Goal: Task Accomplishment & Management: Manage account settings

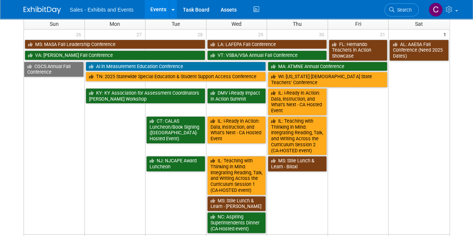
scroll to position [4, 0]
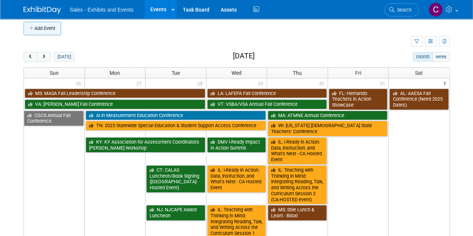
click at [47, 32] on button "Add Event" at bounding box center [42, 28] width 37 height 13
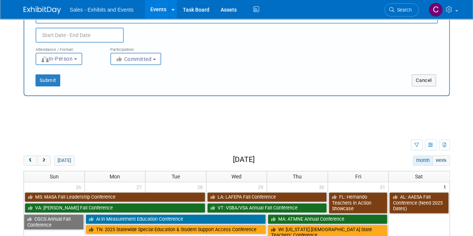
scroll to position [0, 0]
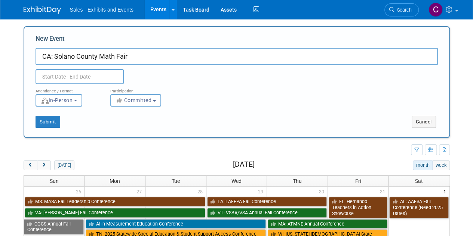
type input "CA: Solano County Math Fair"
click at [70, 84] on body "Sales - Exhibits and Events Events Add Event Bulk Upload Events Shareable Event…" at bounding box center [236, 118] width 473 height 236
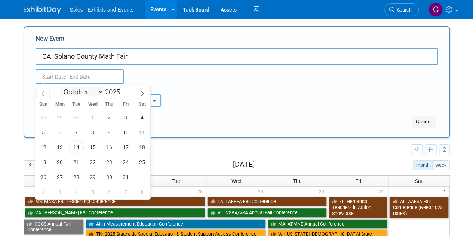
click at [90, 90] on select "January February March April May June July August September October November De…" at bounding box center [81, 91] width 43 height 9
select select "10"
click at [60, 87] on select "January February March April May June July August September October November De…" at bounding box center [81, 91] width 43 height 9
click at [64, 164] on span "17" at bounding box center [60, 162] width 15 height 15
click at [74, 162] on span "18" at bounding box center [76, 162] width 15 height 15
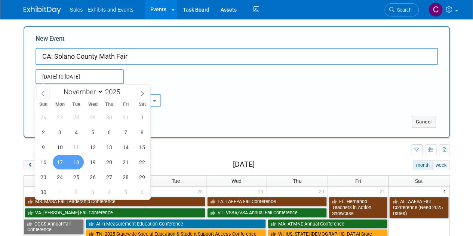
type input "Nov 17, 2025 to Nov 18, 2025"
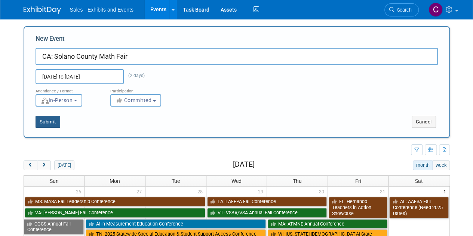
click at [49, 124] on button "Submit" at bounding box center [48, 122] width 25 height 12
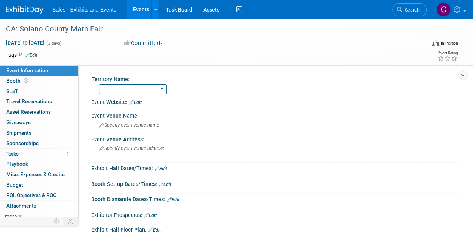
click at [109, 87] on select "Atlantic Southeast Central Southwest Pacific Mountain National Strategic Partne…" at bounding box center [133, 89] width 68 height 10
select select "Pacific"
click at [99, 84] on select "Atlantic Southeast Central Southwest Pacific Mountain National Strategic Partne…" at bounding box center [133, 89] width 68 height 10
click at [33, 57] on link "Edit" at bounding box center [31, 55] width 12 height 5
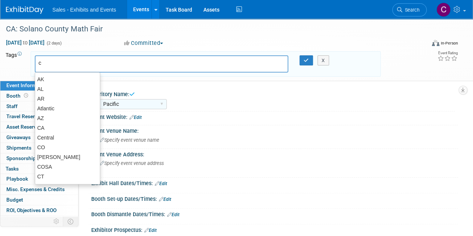
type input "ca"
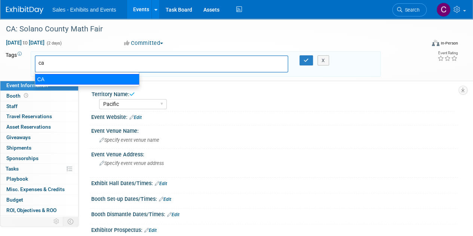
click at [44, 80] on div "CA" at bounding box center [87, 79] width 105 height 10
type input "CA"
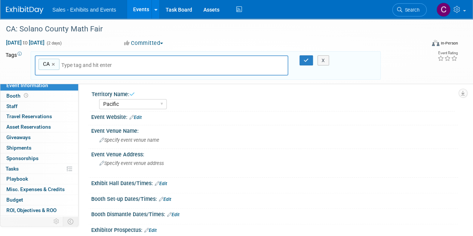
type input "p"
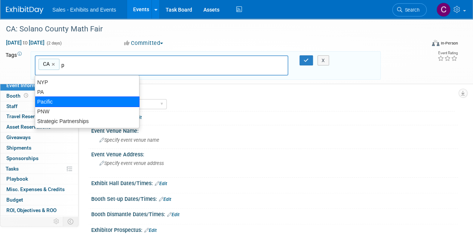
click at [55, 101] on div "Pacific" at bounding box center [87, 102] width 105 height 10
type input "CA, Pacific"
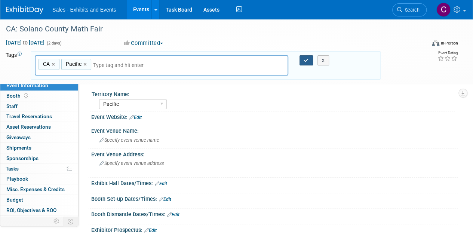
click at [307, 61] on icon "button" at bounding box center [306, 60] width 5 height 5
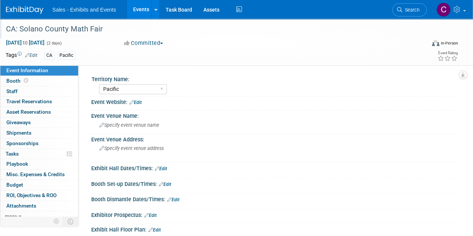
click at [87, 28] on div "CA: Solano County Math Fair" at bounding box center [211, 28] width 417 height 13
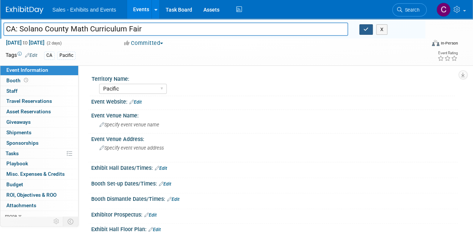
type input "CA: Solano County Math Curriculum Fair"
click at [367, 28] on icon "button" at bounding box center [366, 29] width 5 height 5
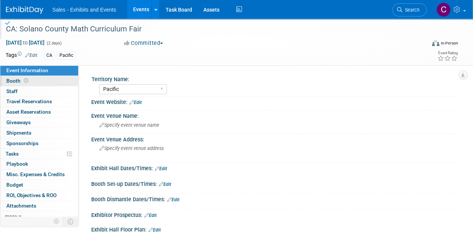
click at [12, 83] on span "Booth" at bounding box center [17, 81] width 23 height 6
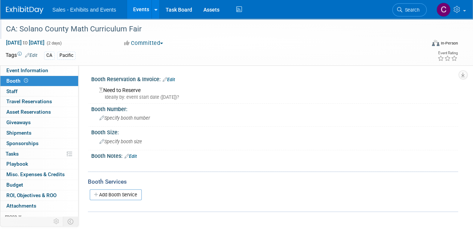
click at [171, 79] on link "Edit" at bounding box center [169, 79] width 12 height 5
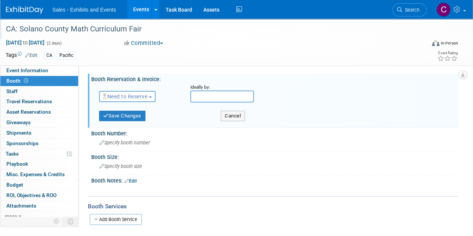
click at [134, 94] on span "Need to Reserve" at bounding box center [125, 97] width 45 height 6
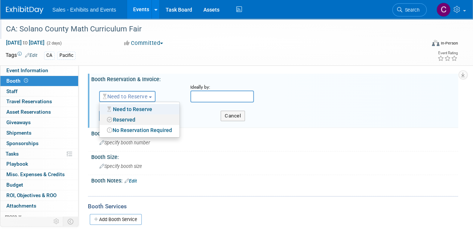
click at [133, 123] on link "Reserved" at bounding box center [140, 120] width 80 height 10
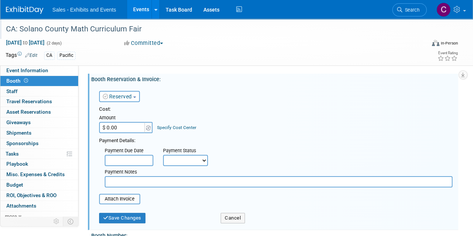
click at [127, 128] on input "$ 0.00" at bounding box center [122, 127] width 47 height 11
type input "$ 500.00"
drag, startPoint x: 181, startPoint y: 163, endPoint x: 177, endPoint y: 162, distance: 4.2
click at [181, 163] on select "Not Paid Yet Partially Paid Paid in Full" at bounding box center [185, 160] width 45 height 11
select select "1"
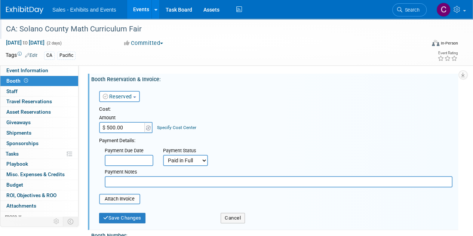
click at [163, 155] on select "Not Paid Yet Partially Paid Paid in Full" at bounding box center [185, 160] width 45 height 11
click at [126, 183] on input "text" at bounding box center [279, 181] width 348 height 11
type input "amex"
click at [131, 197] on input "file" at bounding box center [95, 199] width 89 height 9
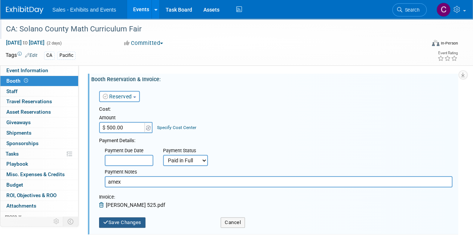
click at [117, 220] on button "Save Changes" at bounding box center [122, 222] width 46 height 10
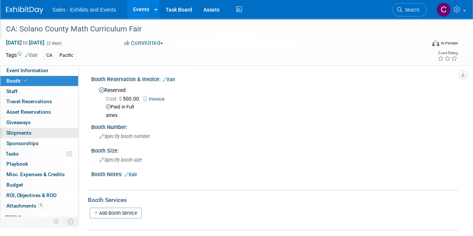
drag, startPoint x: 35, startPoint y: 149, endPoint x: 44, endPoint y: 135, distance: 16.7
click at [35, 149] on link "0% Tasks 0%" at bounding box center [39, 154] width 78 height 10
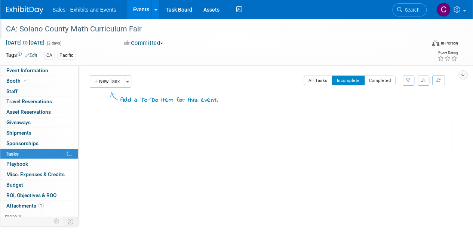
drag, startPoint x: 107, startPoint y: 78, endPoint x: 122, endPoint y: 92, distance: 20.7
click at [107, 78] on button "New Task" at bounding box center [107, 82] width 34 height 12
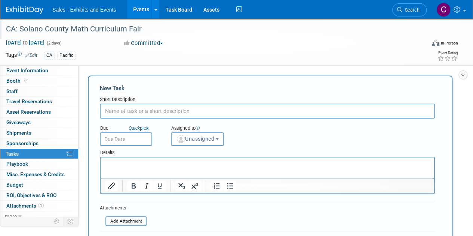
click at [115, 107] on input "text" at bounding box center [267, 111] width 335 height 15
click at [14, 174] on span "Misc. Expenses & Credits 0" at bounding box center [35, 174] width 58 height 6
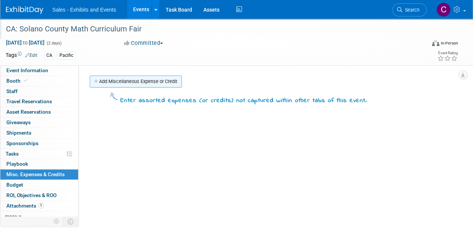
click at [111, 85] on link "Add Miscellaneous Expense or Credit" at bounding box center [136, 82] width 92 height 12
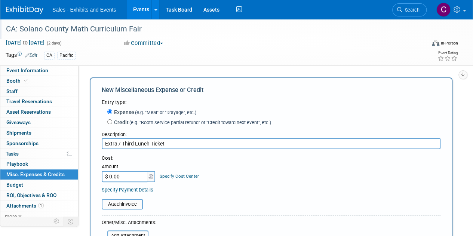
type input "Extra / Third Lunch Ticket"
click at [134, 182] on input "$ 0.00" at bounding box center [125, 176] width 47 height 11
type input "$ 25.00"
click at [123, 204] on input "file" at bounding box center [97, 204] width 89 height 9
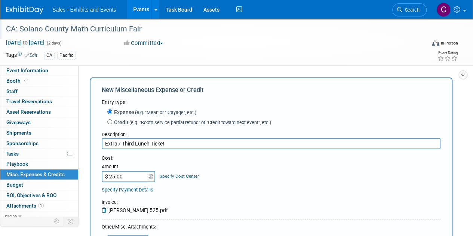
scroll to position [94, 0]
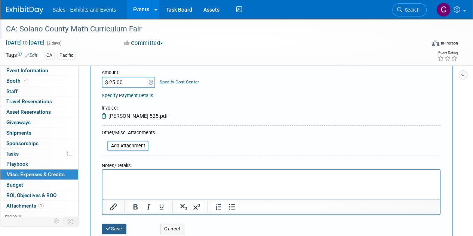
click at [113, 228] on button "Save" at bounding box center [114, 229] width 25 height 10
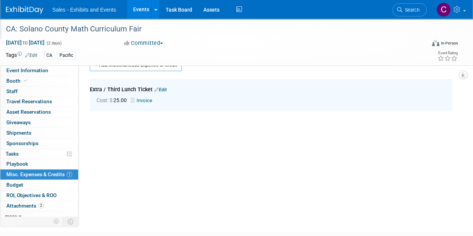
scroll to position [16, 0]
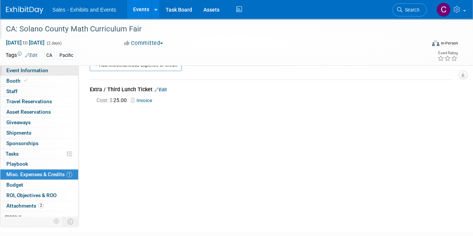
click at [12, 70] on span "Event Information" at bounding box center [27, 70] width 42 height 6
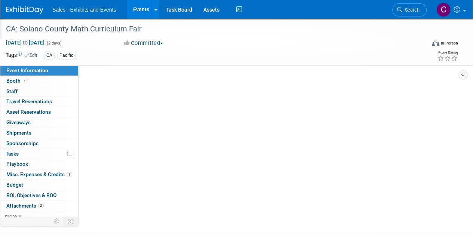
scroll to position [0, 0]
select select "Pacific"
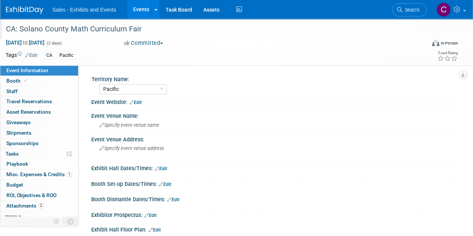
scroll to position [103, 0]
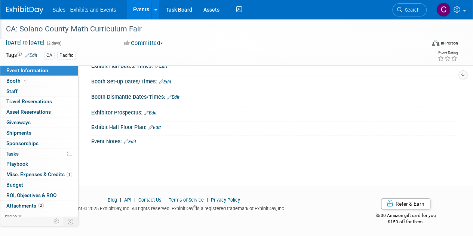
click at [140, 142] on div "Event Notes: Edit" at bounding box center [274, 141] width 367 height 10
click at [135, 140] on link "Edit" at bounding box center [130, 141] width 12 height 5
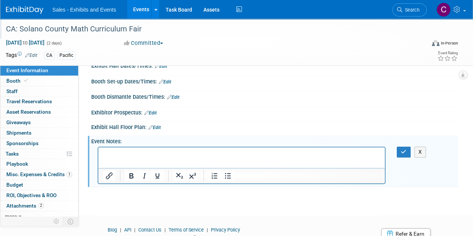
scroll to position [0, 0]
drag, startPoint x: 235, startPoint y: 292, endPoint x: 137, endPoint y: 152, distance: 170.1
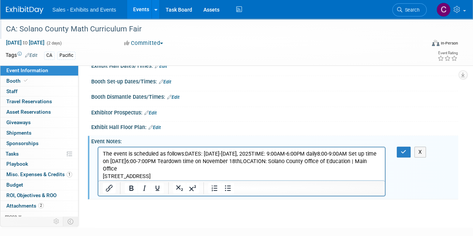
click at [186, 153] on p "The event is scheduled as follows:DATES: November 17-18, 2025TIME: 9:00AM-6:00P…" at bounding box center [242, 165] width 278 height 30
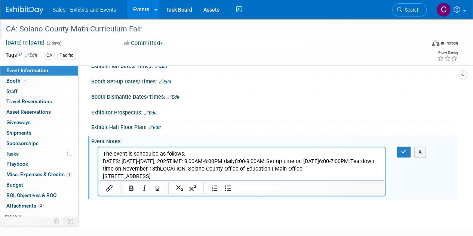
click at [177, 159] on p "DATES: November 17-18, 2025TIME: 9:00AM-6:00PM daily8:00-9:00AM Set up time on …" at bounding box center [242, 169] width 278 height 22
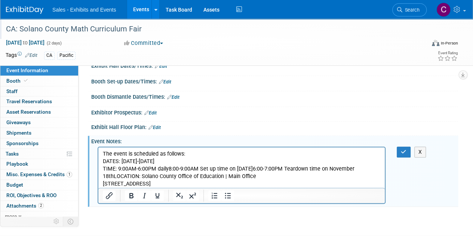
click at [169, 168] on p "TIME: 9:00AM-6:00PM daily8:00-9:00AM Set up time on November 17th6:00-7:00PM Te…" at bounding box center [242, 176] width 278 height 22
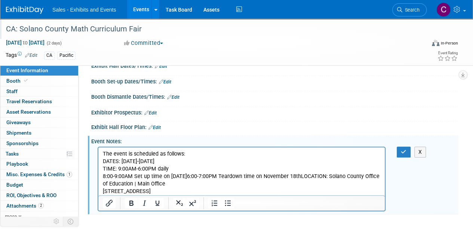
click at [207, 175] on p "8:00-9:00AM Set up time on November 17th6:00-7:00PM Teardown time on November 1…" at bounding box center [242, 184] width 278 height 22
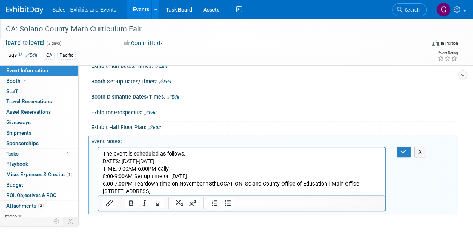
click at [216, 182] on p "6:00-7:00PM Teardown time on November 18thLOCATION: Solano County Office of Edu…" at bounding box center [242, 187] width 278 height 15
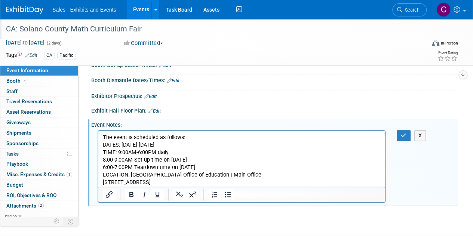
scroll to position [106, 0]
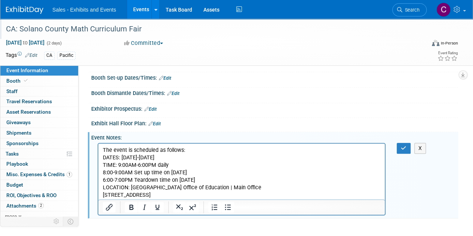
click at [140, 187] on p "LOCATION: Solano County Office of Education | Main Office 5100 Business Center …" at bounding box center [242, 191] width 278 height 15
drag, startPoint x: 140, startPoint y: 187, endPoint x: 237, endPoint y: 185, distance: 97.0
click at [237, 185] on p "LOCATION: Solano County Office of Education | Main Office 5100 Business Center …" at bounding box center [242, 191] width 278 height 15
copy p "Solano County Office of Education | Main Office"
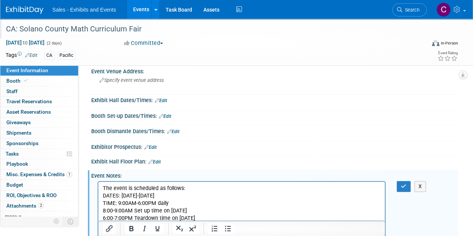
scroll to position [45, 0]
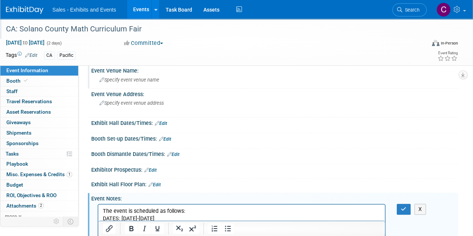
click at [155, 81] on span "Specify event venue name" at bounding box center [130, 80] width 60 height 6
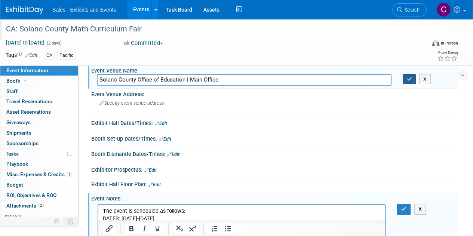
type input "Solano County Office of Education | Main Office"
click at [410, 79] on icon "button" at bounding box center [409, 79] width 5 height 5
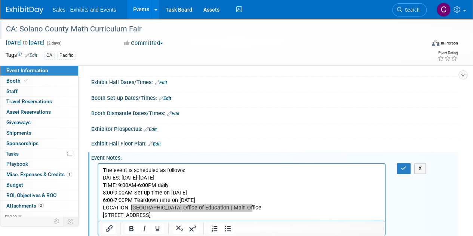
scroll to position [127, 0]
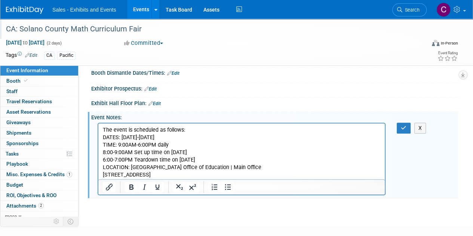
click at [106, 176] on p "LOCATION: Solano County Office of Education | Main Office 5100 Business Center …" at bounding box center [242, 171] width 278 height 15
drag, startPoint x: 106, startPoint y: 176, endPoint x: 204, endPoint y: 175, distance: 98.1
click at [204, 175] on p "LOCATION: Solano County Office of Education | Main Office 5100 Business Center …" at bounding box center [242, 171] width 278 height 15
copy p "5100 Business Center DriveFairfield, CA 94534"
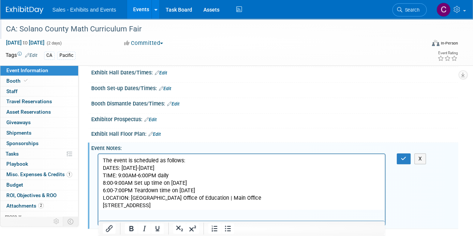
scroll to position [67, 0]
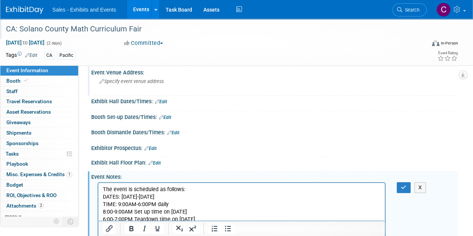
click at [126, 89] on div "Specify event venue address" at bounding box center [168, 84] width 142 height 17
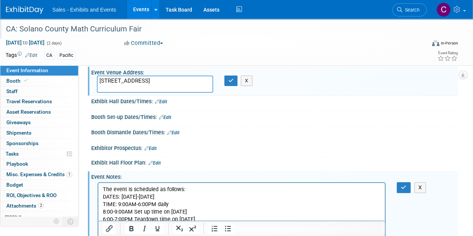
click at [234, 86] on div "5100 Business Center DriveFairfield, CA 94534 X" at bounding box center [167, 84] width 153 height 17
click at [168, 79] on textarea "5100 Business Center DriveFairfield, CA 94534" at bounding box center [155, 84] width 116 height 17
type textarea "5100 Business Center Drive Fairfield, CA 94534"
click at [229, 79] on icon "button" at bounding box center [231, 80] width 5 height 5
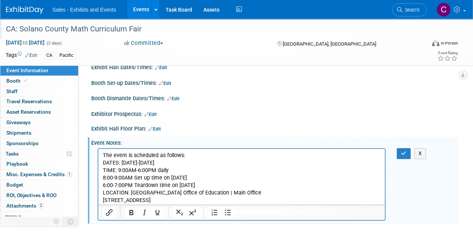
scroll to position [65, 0]
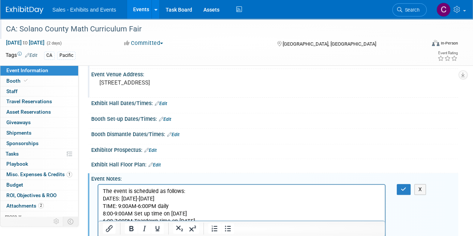
click at [162, 105] on link "Edit" at bounding box center [161, 103] width 12 height 5
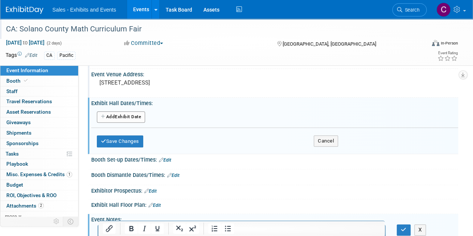
click at [118, 118] on button "Add Another Exhibit Date" at bounding box center [121, 117] width 48 height 11
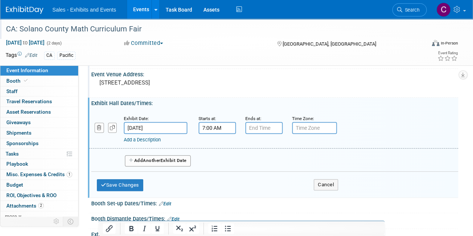
click at [216, 130] on input "7:00 AM" at bounding box center [217, 128] width 37 height 12
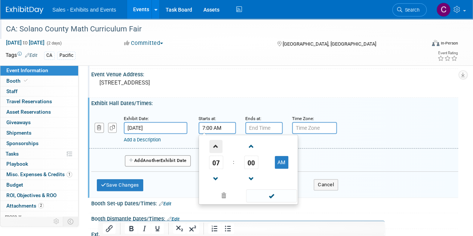
click at [219, 147] on span at bounding box center [216, 146] width 13 height 13
type input "9:00 AM"
click at [259, 195] on span at bounding box center [271, 195] width 51 height 13
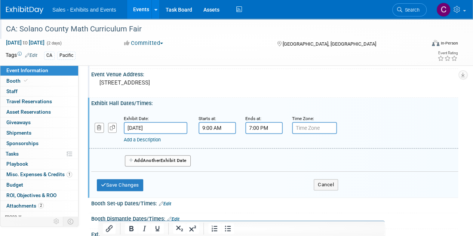
click at [251, 127] on input "7:00 PM" at bounding box center [264, 128] width 37 height 12
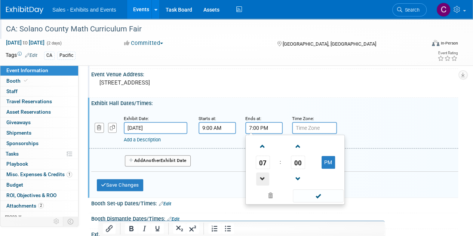
click at [262, 173] on span at bounding box center [262, 179] width 13 height 13
type input "6:00 PM"
click at [317, 197] on span at bounding box center [318, 195] width 51 height 13
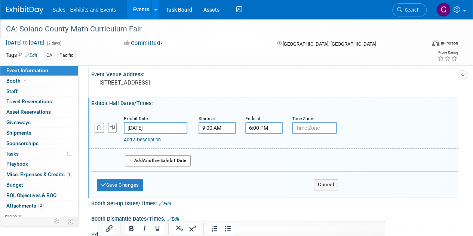
click at [143, 158] on button "Add Another Exhibit Date" at bounding box center [158, 160] width 66 height 11
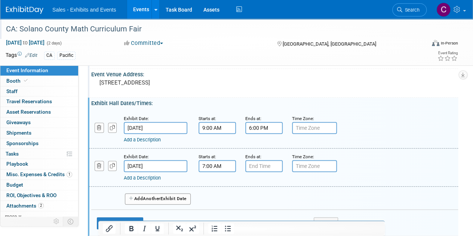
click at [216, 171] on input "7:00 AM" at bounding box center [217, 166] width 37 height 12
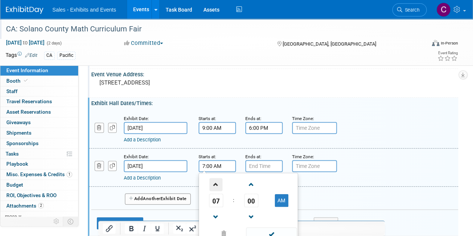
click at [216, 182] on span at bounding box center [216, 184] width 13 height 13
type input "9:00 AM"
drag, startPoint x: 260, startPoint y: 230, endPoint x: 260, endPoint y: 207, distance: 23.6
click at [260, 230] on span at bounding box center [271, 234] width 51 height 13
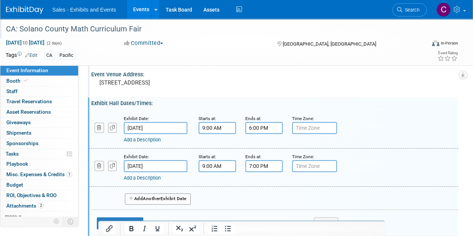
click at [258, 161] on input "7:00 PM" at bounding box center [264, 166] width 37 height 12
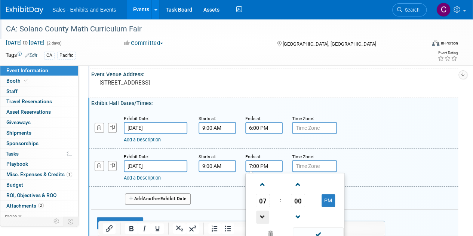
click at [264, 212] on span at bounding box center [262, 217] width 13 height 13
type input "6:00 PM"
click at [323, 229] on span at bounding box center [318, 234] width 51 height 13
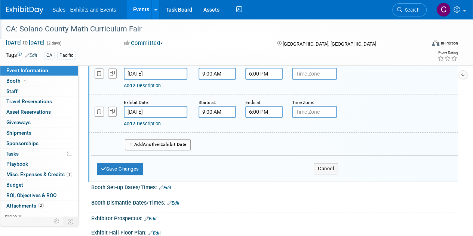
scroll to position [121, 0]
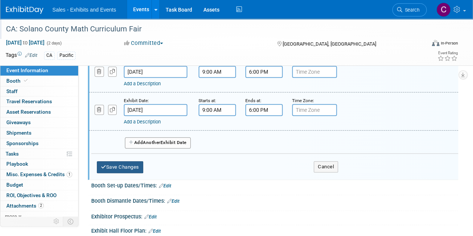
click at [124, 166] on button "Save Changes" at bounding box center [120, 167] width 46 height 12
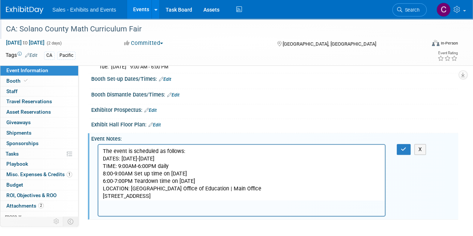
scroll to position [97, 0]
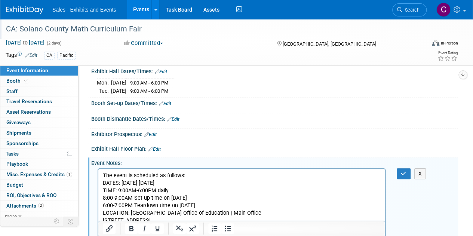
click at [178, 117] on link "Edit" at bounding box center [173, 119] width 12 height 5
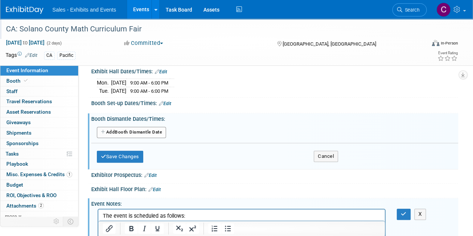
click at [140, 127] on button "Add Another Booth Dismantle Date" at bounding box center [131, 132] width 69 height 11
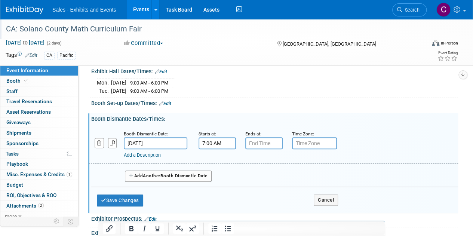
click at [215, 137] on input "7:00 AM" at bounding box center [217, 143] width 37 height 12
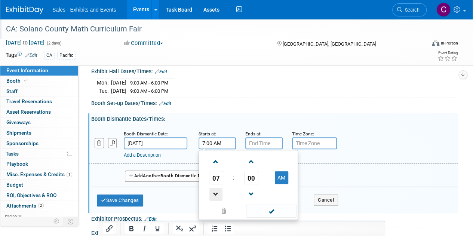
drag, startPoint x: 218, startPoint y: 197, endPoint x: 269, endPoint y: 182, distance: 53.3
click at [218, 197] on span at bounding box center [216, 194] width 13 height 13
click at [289, 175] on td "AM" at bounding box center [282, 177] width 30 height 13
click at [278, 177] on button "AM" at bounding box center [281, 177] width 13 height 13
type input "6:00 PM"
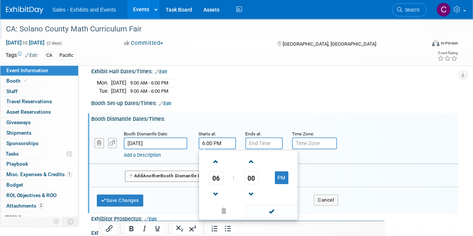
type input "7:00 PM"
click at [258, 142] on input "7:00 PM" at bounding box center [264, 143] width 37 height 12
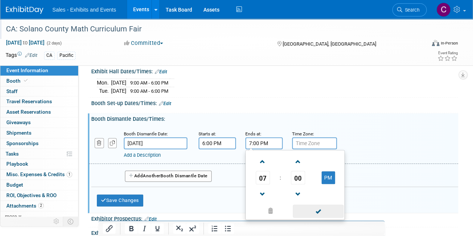
click at [322, 211] on span at bounding box center [318, 211] width 51 height 13
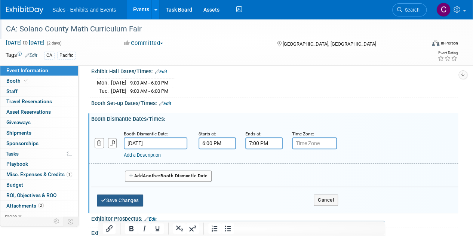
click at [117, 195] on button "Save Changes" at bounding box center [120, 201] width 46 height 12
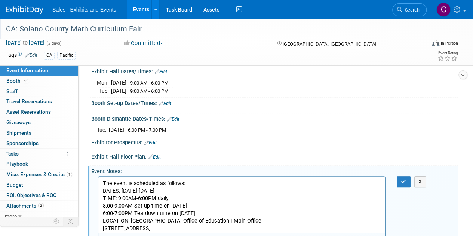
scroll to position [40, 0]
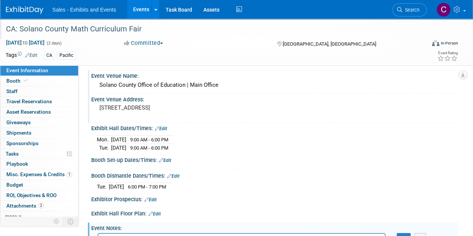
click at [171, 159] on link "Edit" at bounding box center [165, 160] width 12 height 5
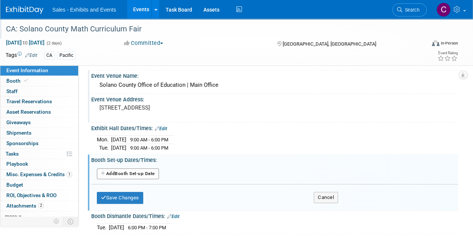
click at [130, 173] on button "Add Another Booth Set-up Date" at bounding box center [128, 173] width 62 height 11
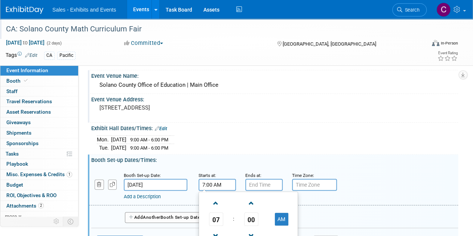
click at [231, 182] on input "7:00 AM" at bounding box center [217, 185] width 37 height 12
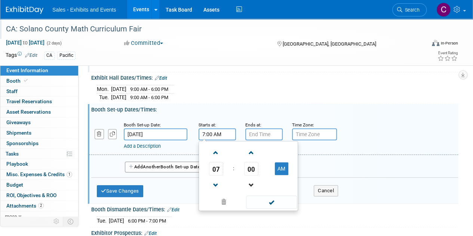
scroll to position [90, 0]
click at [217, 152] on span at bounding box center [216, 153] width 13 height 13
type input "8:00 AM"
click at [269, 199] on span at bounding box center [271, 202] width 51 height 13
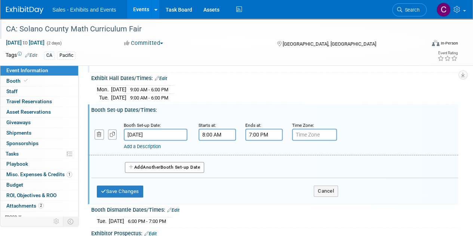
click at [260, 134] on input "7:00 PM" at bounding box center [264, 135] width 37 height 12
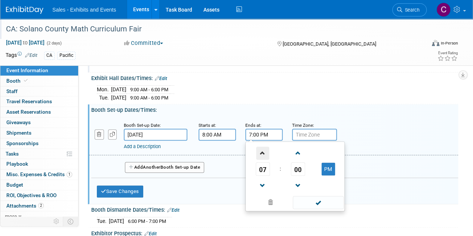
click at [262, 147] on span at bounding box center [262, 153] width 13 height 13
click at [326, 163] on button "PM" at bounding box center [328, 169] width 13 height 13
type input "9:00 AM"
click at [321, 198] on span at bounding box center [318, 202] width 51 height 13
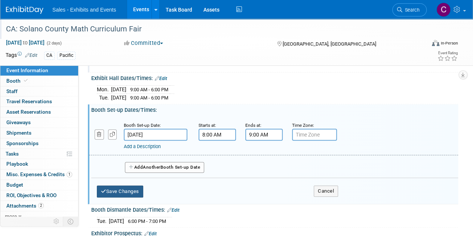
click at [124, 188] on button "Save Changes" at bounding box center [120, 192] width 46 height 12
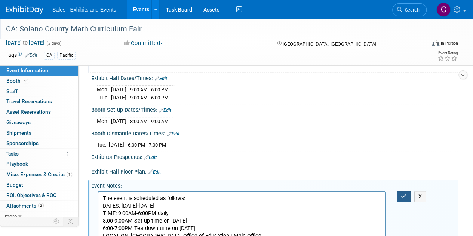
click at [405, 191] on button "button" at bounding box center [404, 196] width 14 height 11
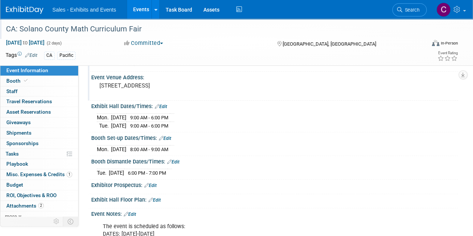
scroll to position [55, 0]
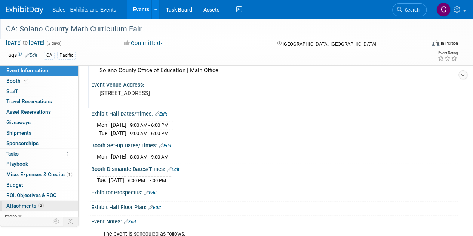
click at [17, 205] on span "Attachments 2" at bounding box center [24, 206] width 37 height 6
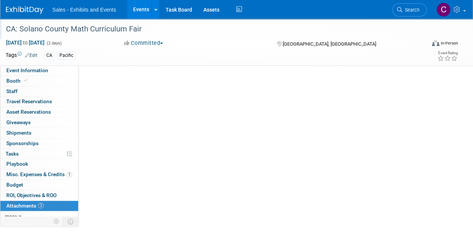
scroll to position [0, 0]
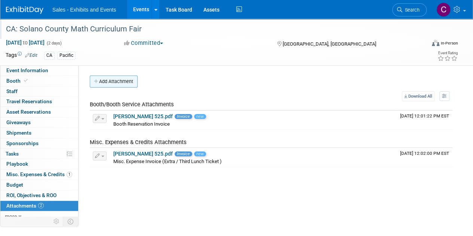
click at [109, 80] on button "Add Attachment" at bounding box center [114, 82] width 48 height 12
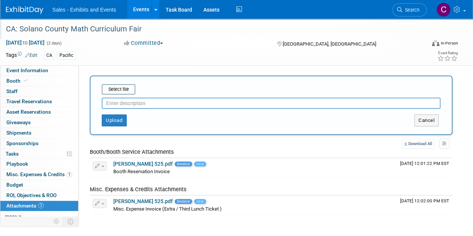
click at [121, 104] on input "text" at bounding box center [271, 103] width 339 height 11
type input "Letter"
click at [122, 90] on input "file" at bounding box center [90, 89] width 89 height 9
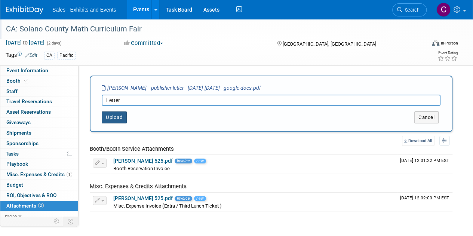
click at [125, 114] on button "Upload" at bounding box center [114, 118] width 25 height 12
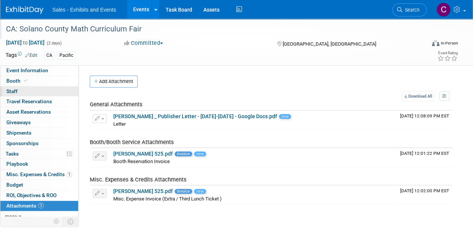
click at [28, 89] on link "0 Staff 0" at bounding box center [39, 91] width 78 height 10
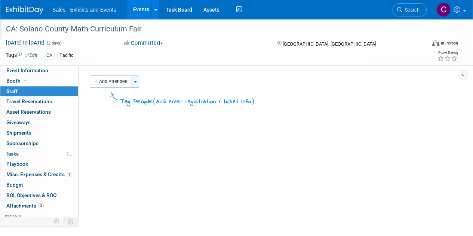
click at [136, 82] on span "button" at bounding box center [135, 81] width 3 height 1
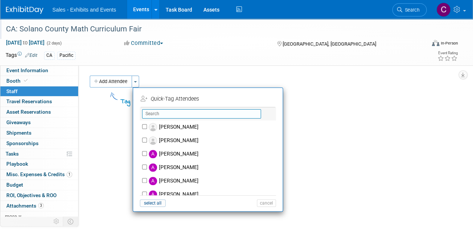
click at [178, 113] on input "text" at bounding box center [201, 113] width 119 height 9
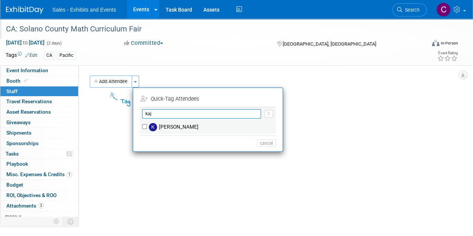
type input "kaj"
click at [144, 125] on input "[PERSON_NAME]" at bounding box center [144, 126] width 5 height 5
checkbox input "true"
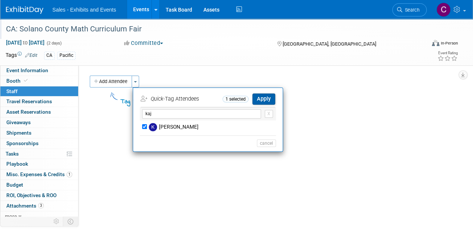
click at [264, 94] on button "Apply" at bounding box center [264, 99] width 23 height 11
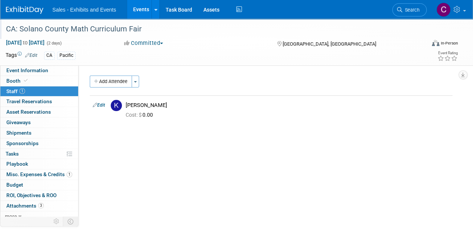
click at [141, 7] on link "Events" at bounding box center [140, 9] width 27 height 19
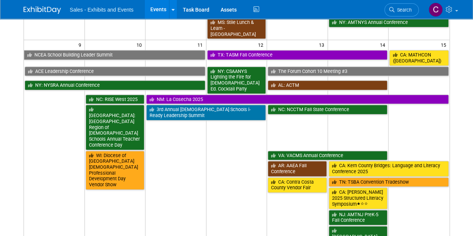
scroll to position [469, 0]
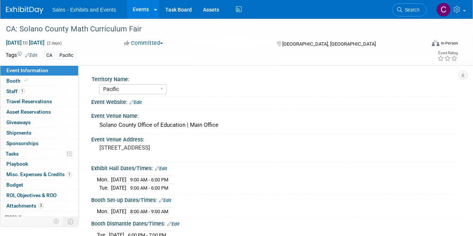
select select "Pacific"
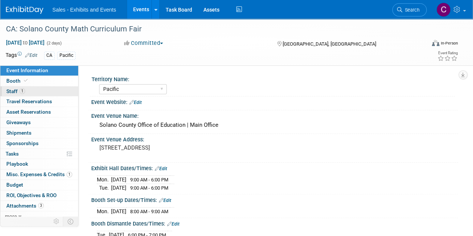
click at [9, 89] on span "Staff 1" at bounding box center [15, 91] width 19 height 6
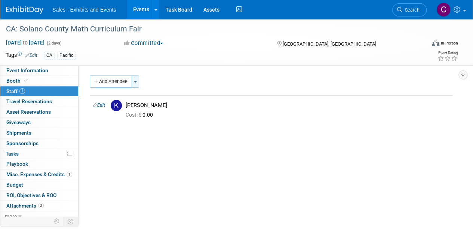
click at [134, 81] on button "Toggle Dropdown" at bounding box center [135, 82] width 7 height 12
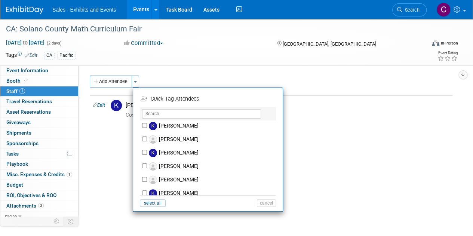
scroll to position [1992, 0]
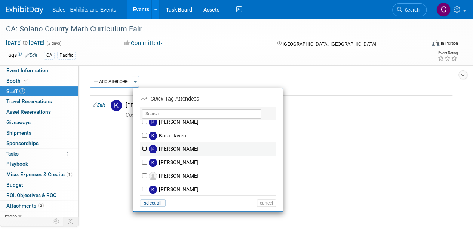
click at [146, 146] on input "Karen Rexius" at bounding box center [144, 148] width 5 height 5
checkbox input "true"
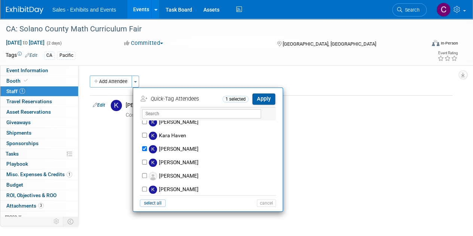
click at [269, 95] on button "Apply" at bounding box center [264, 99] width 23 height 11
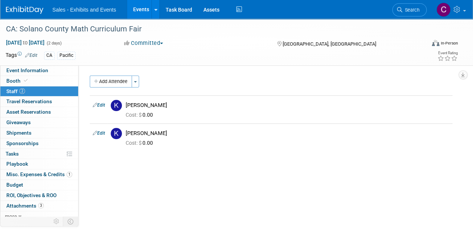
click at [141, 8] on link "Events" at bounding box center [140, 9] width 27 height 19
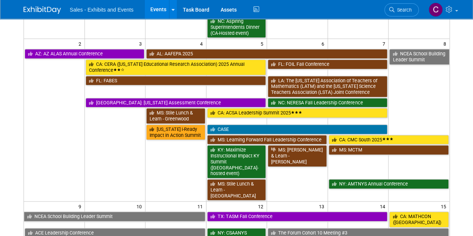
scroll to position [252, 0]
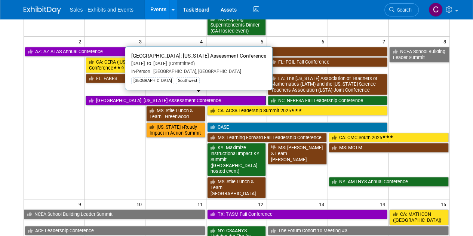
click at [119, 96] on link "[GEOGRAPHIC_DATA]: [US_STATE] Assessment Conference" at bounding box center [176, 101] width 181 height 10
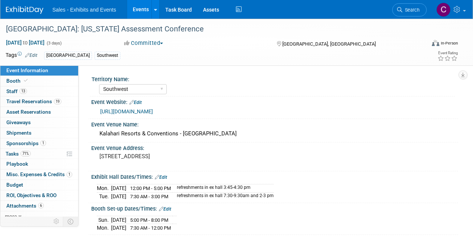
select select "Southwest"
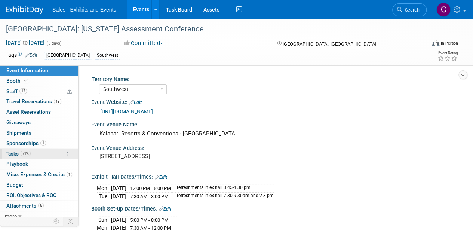
click at [16, 155] on span "Tasks 71%" at bounding box center [18, 154] width 25 height 6
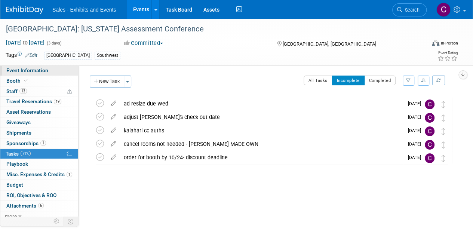
click at [20, 74] on link "Event Information" at bounding box center [39, 71] width 78 height 10
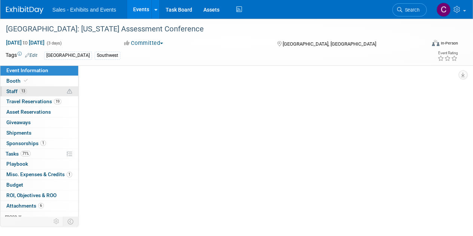
select select "Southwest"
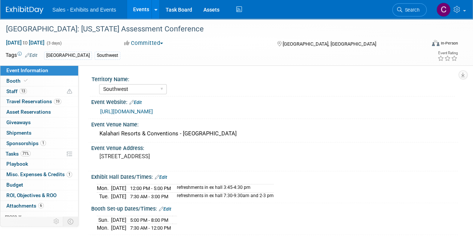
scroll to position [97, 0]
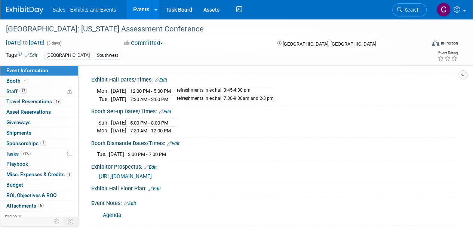
click at [116, 212] on link "Agenda" at bounding box center [112, 215] width 18 height 6
click at [15, 164] on span "Playbook 0" at bounding box center [17, 164] width 22 height 6
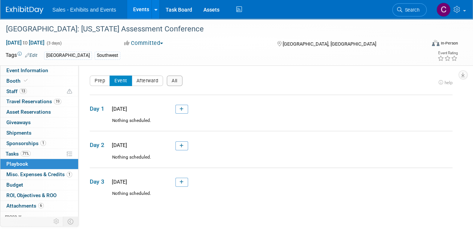
click at [139, 12] on link "Events" at bounding box center [140, 9] width 27 height 19
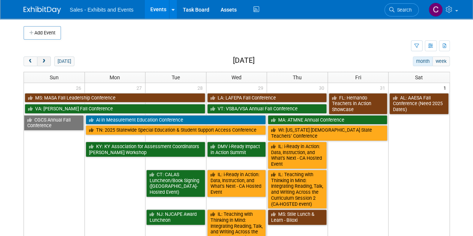
click at [49, 59] on button "next" at bounding box center [44, 62] width 14 height 10
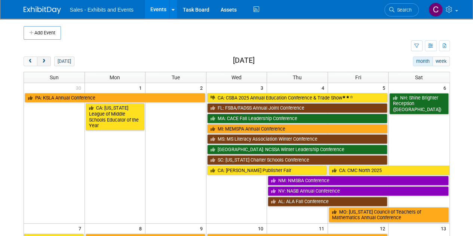
click at [49, 59] on button "next" at bounding box center [44, 62] width 14 height 10
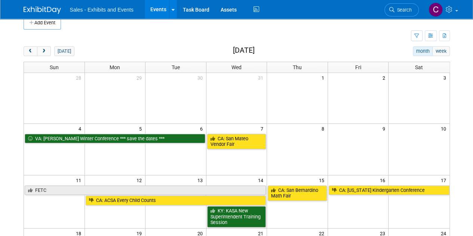
scroll to position [9, 0]
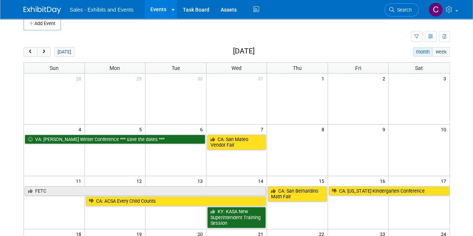
click at [41, 50] on span "next" at bounding box center [44, 52] width 6 height 5
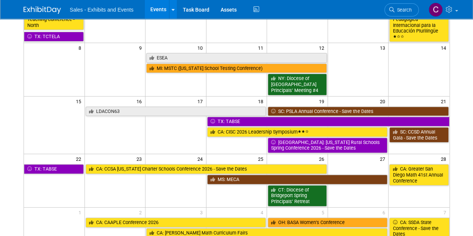
scroll to position [0, 0]
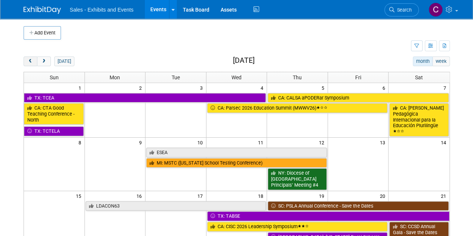
click at [31, 60] on span "prev" at bounding box center [31, 61] width 6 height 5
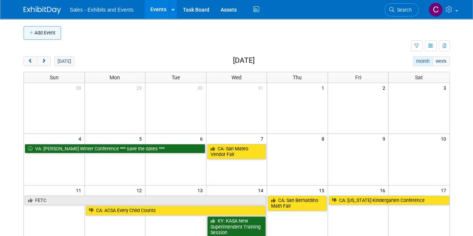
click at [32, 37] on button "Add Event" at bounding box center [42, 32] width 37 height 13
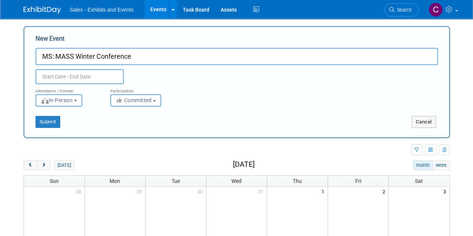
type input "MS: MASS Winter Conference"
click at [54, 79] on input "text" at bounding box center [80, 76] width 88 height 15
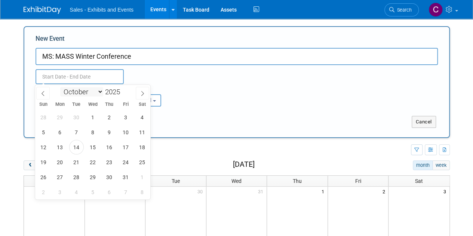
click at [87, 95] on select "January February March April May June July August September October November De…" at bounding box center [81, 91] width 43 height 9
select select "0"
click at [60, 87] on select "January February March April May June July August September October November De…" at bounding box center [81, 91] width 43 height 9
click at [79, 164] on span "21" at bounding box center [76, 162] width 15 height 15
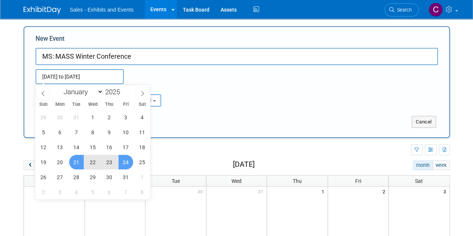
click at [127, 164] on span "24" at bounding box center [126, 162] width 15 height 15
type input "Jan 21, 2025 to Jan 24, 2025"
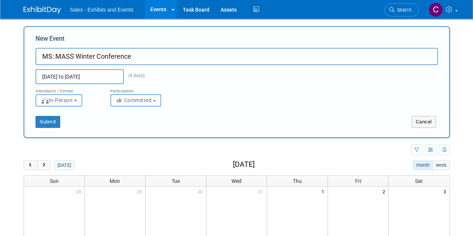
click at [118, 73] on input "Jan 21, 2025 to Jan 24, 2025" at bounding box center [80, 76] width 88 height 15
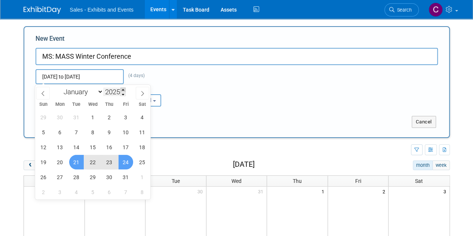
click at [122, 91] on span at bounding box center [123, 90] width 5 height 4
type input "2026"
click at [237, 103] on div "Attendance / Format: <img src="https://www.exhibitday.com/Images/Format-InPerso…" at bounding box center [237, 95] width 414 height 22
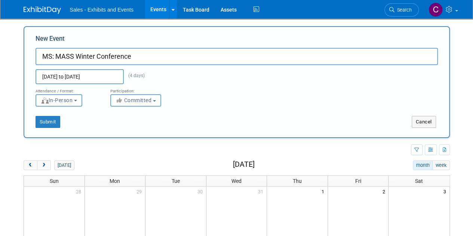
click at [114, 74] on input "Jan 21, 2025 to Jan 24, 2025" at bounding box center [80, 76] width 88 height 15
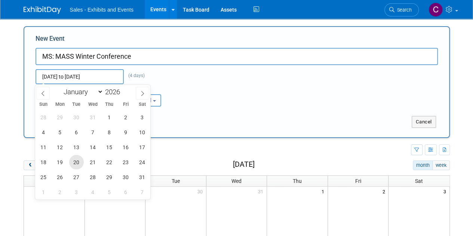
click at [81, 160] on span "20" at bounding box center [76, 162] width 15 height 15
click at [129, 160] on span "23" at bounding box center [126, 162] width 15 height 15
type input "Jan 20, 2026 to Jan 23, 2026"
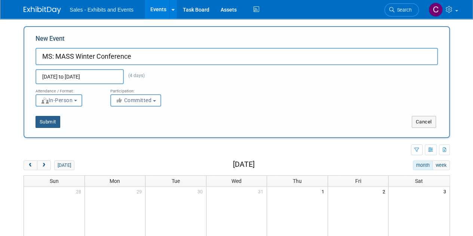
click at [55, 120] on button "Submit" at bounding box center [48, 122] width 25 height 12
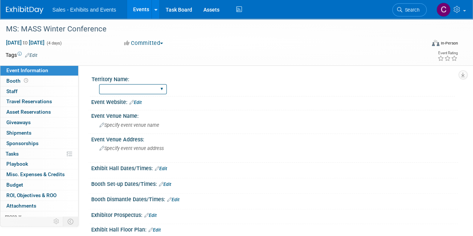
click at [127, 91] on select "Atlantic Southeast Central Southwest Pacific Mountain National Strategic Partne…" at bounding box center [133, 89] width 68 height 10
select select "Southeast"
click at [99, 84] on select "Atlantic Southeast Central Southwest Pacific Mountain National Strategic Partne…" at bounding box center [133, 89] width 68 height 10
click at [35, 54] on link "Edit" at bounding box center [31, 55] width 12 height 5
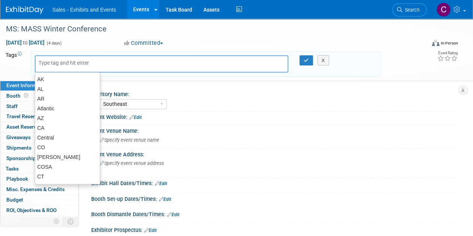
type input "n"
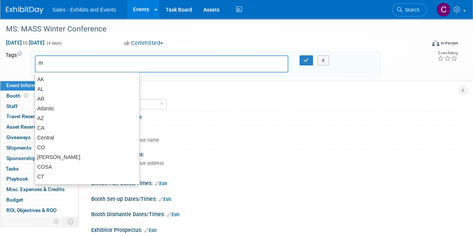
type input "ms"
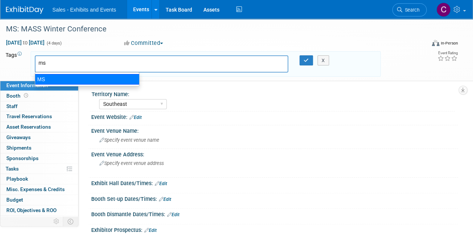
click at [42, 76] on div "MS" at bounding box center [87, 79] width 105 height 10
type input "MS"
type input "s"
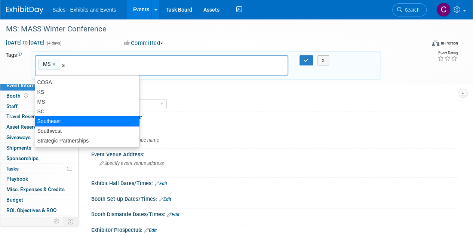
click at [57, 119] on div "Southeast" at bounding box center [87, 121] width 105 height 10
type input "MS, Southeast"
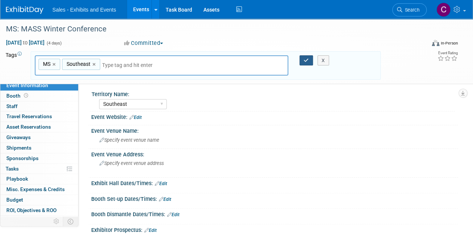
click at [307, 60] on icon "button" at bounding box center [306, 60] width 5 height 5
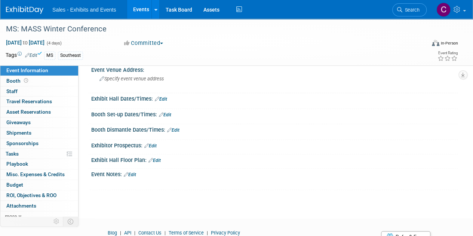
scroll to position [103, 0]
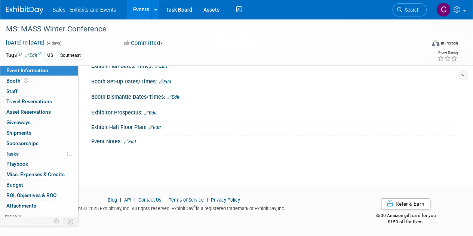
click at [134, 139] on link "Edit" at bounding box center [130, 141] width 12 height 5
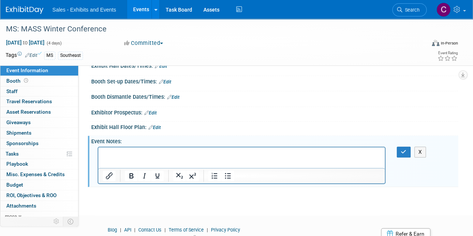
scroll to position [0, 0]
drag, startPoint x: 115, startPoint y: 158, endPoint x: 109, endPoint y: 155, distance: 7.4
click at [109, 155] on p "Rich Text Area. Press ALT-0 for help." at bounding box center [242, 153] width 278 height 7
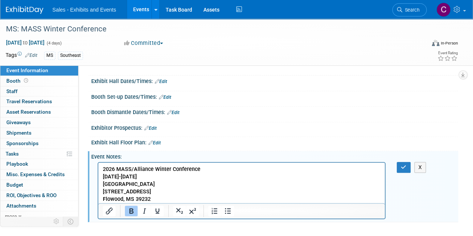
scroll to position [61, 0]
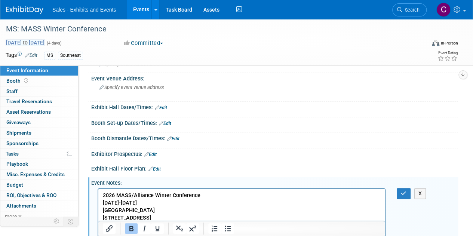
click at [45, 42] on span "Jan 20, 2026 to Jan 23, 2026" at bounding box center [25, 42] width 39 height 7
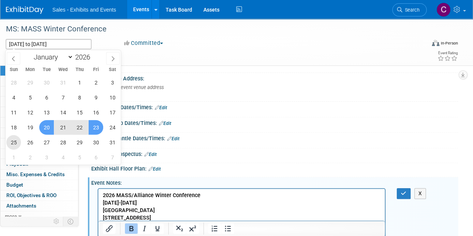
click at [15, 142] on span "25" at bounding box center [13, 142] width 15 height 15
type input "Jan 25, 2026"
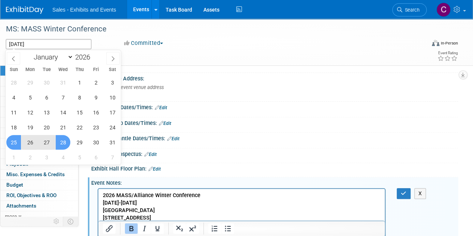
click at [58, 141] on span "28" at bounding box center [63, 142] width 15 height 15
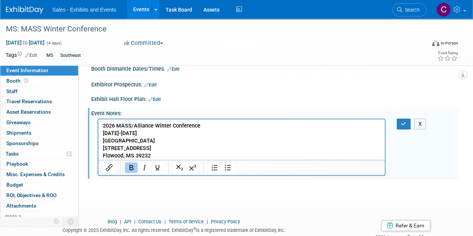
scroll to position [141, 0]
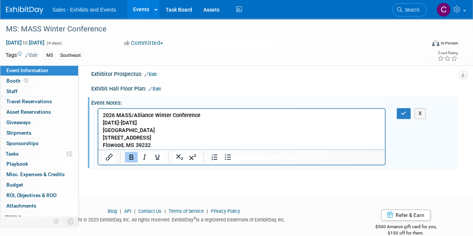
click at [113, 130] on b "2026 MASS/Alliance Winter Conference January 25-28, 2026 Sheraton Flowood Refug…" at bounding box center [152, 130] width 98 height 36
drag, startPoint x: 113, startPoint y: 130, endPoint x: 195, endPoint y: 240, distance: 136.6
click at [155, 144] on p "2026 MASS/Alliance Winter Conference January 25-28, 2026 Sheraton Flowood Refug…" at bounding box center [242, 130] width 278 height 37
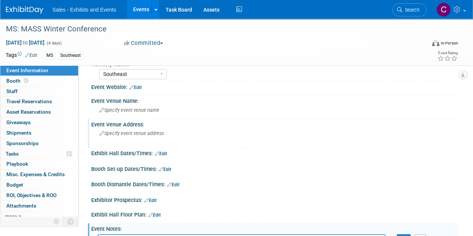
scroll to position [15, 0]
click at [131, 130] on div "Specify event venue address" at bounding box center [168, 136] width 142 height 17
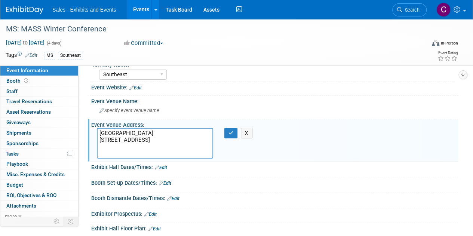
click at [109, 133] on textarea "Sheraton Flowood Refuge Hotel and Conference Center 2200 Refuge Blvd Flowood, M…" at bounding box center [155, 143] width 116 height 31
drag, startPoint x: 109, startPoint y: 133, endPoint x: 142, endPoint y: 137, distance: 32.9
click at [142, 137] on textarea "Sheraton Flowood Refuge Hotel and Conference Center 2200 Refuge Blvd Flowood, M…" at bounding box center [155, 143] width 116 height 31
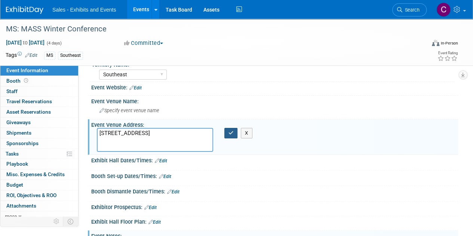
type textarea "2200 Refuge Blvd Flowood, MS 39232"
click at [232, 133] on icon "button" at bounding box center [231, 133] width 5 height 5
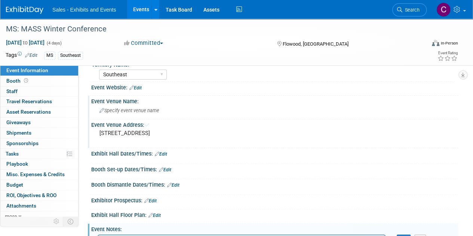
click at [133, 108] on span "Specify event venue name" at bounding box center [130, 111] width 60 height 6
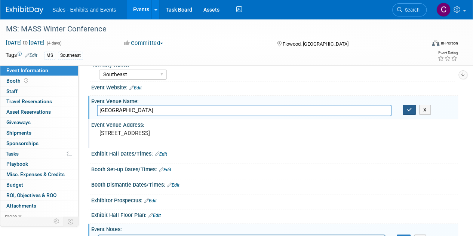
type input "Sheraton Flowood Refuge Hotel and Conference Center"
click at [408, 108] on icon "button" at bounding box center [409, 109] width 5 height 5
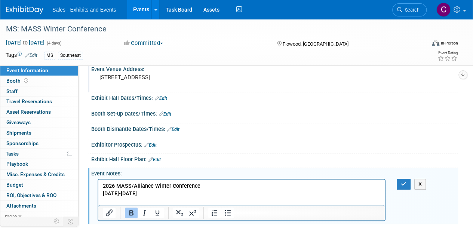
scroll to position [71, 0]
click at [418, 179] on button "X" at bounding box center [421, 184] width 12 height 11
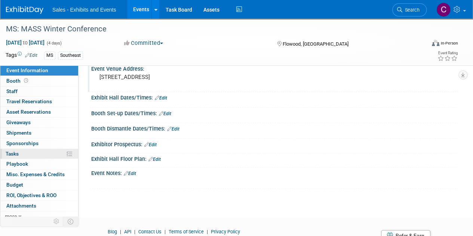
click at [14, 153] on span "Tasks 0%" at bounding box center [12, 154] width 13 height 6
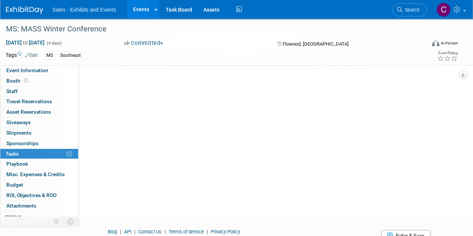
scroll to position [0, 0]
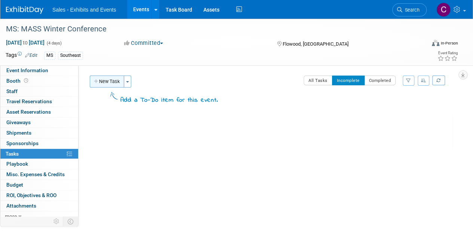
click at [103, 79] on button "New Task" at bounding box center [107, 82] width 34 height 12
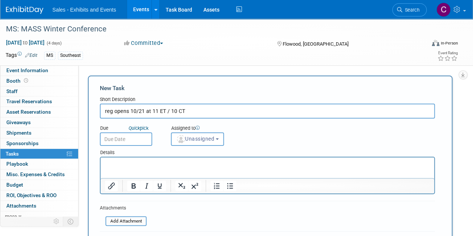
type input "reg opens 10/21 at 11 ET / 10 CT"
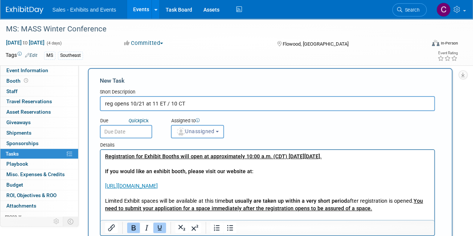
click at [131, 126] on input "text" at bounding box center [126, 131] width 52 height 13
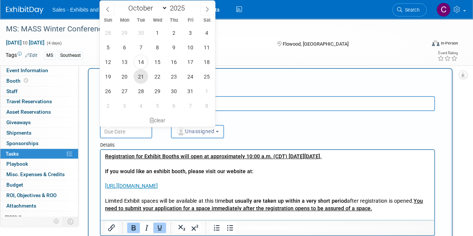
click at [136, 77] on span "21" at bounding box center [141, 76] width 15 height 15
type input "Oct 21, 2025"
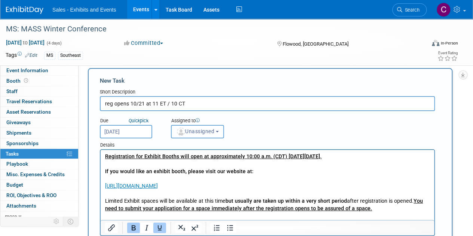
click at [190, 134] on span "Unassigned" at bounding box center [195, 131] width 38 height 6
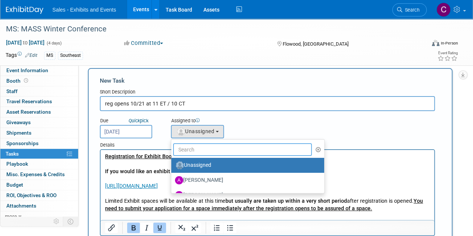
click at [198, 146] on input "text" at bounding box center [242, 149] width 139 height 13
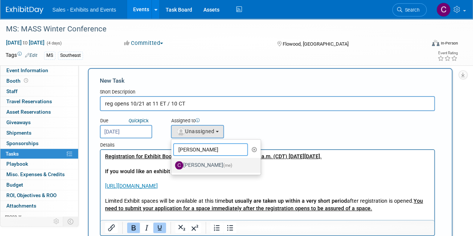
type input "[PERSON_NAME]"
click at [213, 165] on label "[PERSON_NAME] (me)" at bounding box center [214, 165] width 78 height 12
click at [173, 165] on input "[PERSON_NAME] (me)" at bounding box center [170, 164] width 5 height 5
select select "a9e3834d-668b-4315-a5d4-069993be606a"
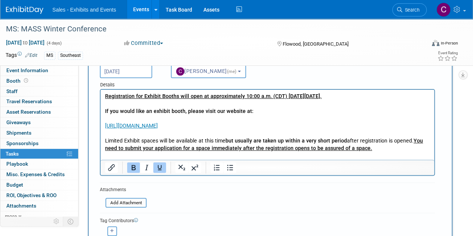
scroll to position [109, 0]
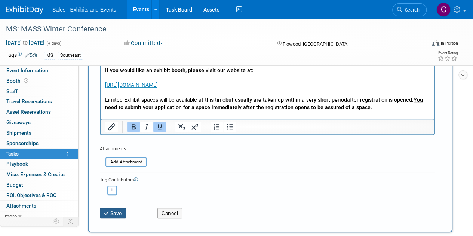
click at [110, 211] on button "Save" at bounding box center [113, 213] width 26 height 10
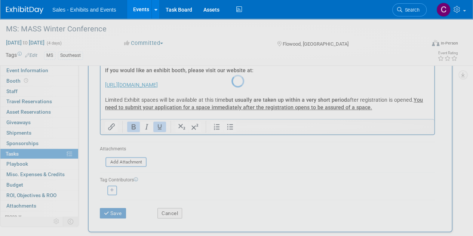
click at [232, 95] on div at bounding box center [237, 118] width 10 height 236
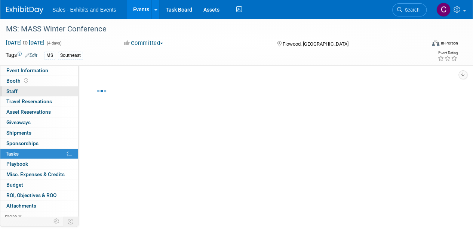
click at [9, 92] on span "Staff 0" at bounding box center [11, 91] width 11 height 6
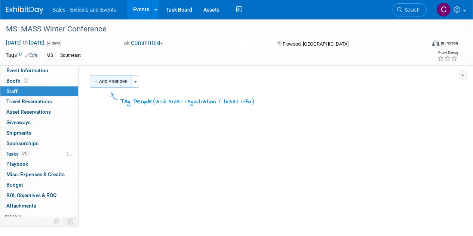
click at [127, 83] on button "Add Attendee" at bounding box center [111, 82] width 42 height 12
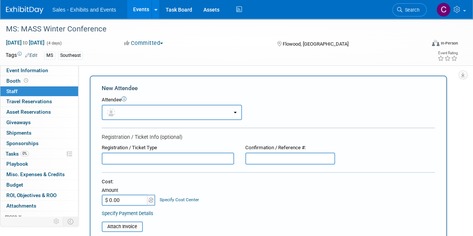
click at [131, 113] on button "button" at bounding box center [172, 112] width 140 height 15
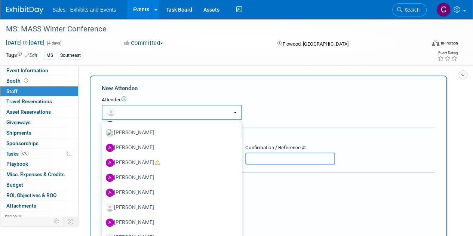
scroll to position [289, 0]
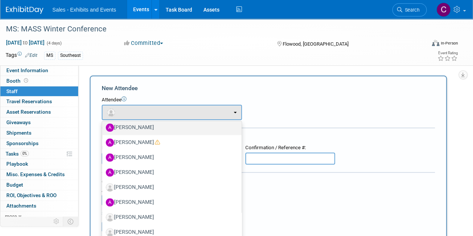
click at [144, 131] on label "[PERSON_NAME]" at bounding box center [170, 128] width 128 height 12
click at [103, 129] on input "[PERSON_NAME]" at bounding box center [100, 126] width 5 height 5
select select "aac9f62b-3732-435e-875e-c11521b193d3"
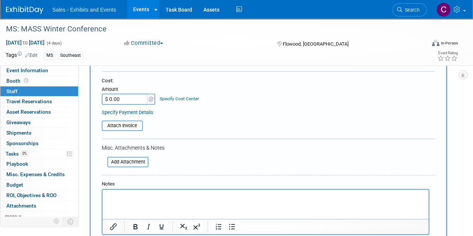
scroll to position [143, 0]
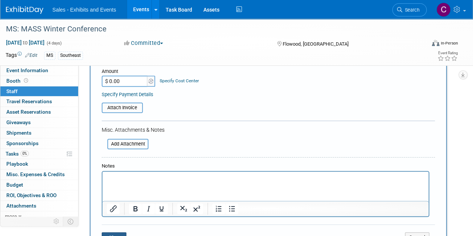
click at [119, 233] on button "Save" at bounding box center [114, 237] width 25 height 10
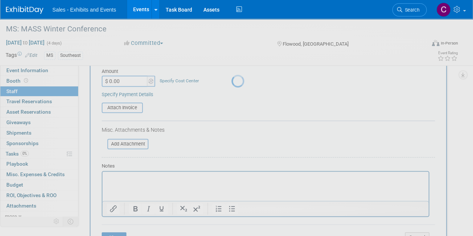
scroll to position [64, 0]
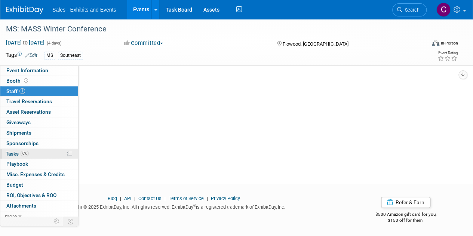
click at [13, 151] on span "Tasks 0%" at bounding box center [17, 154] width 23 height 6
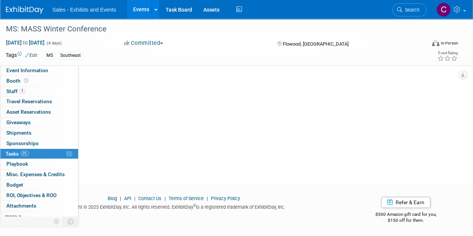
scroll to position [0, 0]
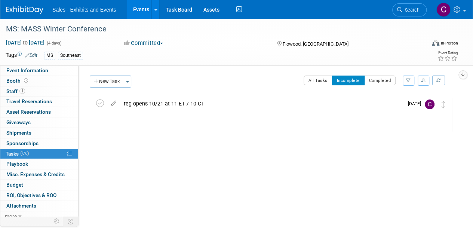
click at [134, 8] on link "Events" at bounding box center [140, 9] width 27 height 19
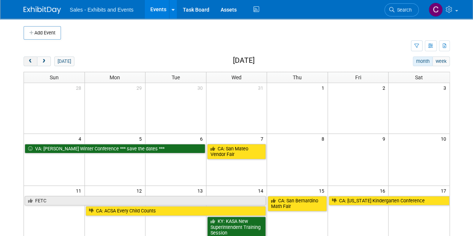
click at [29, 60] on span "prev" at bounding box center [31, 61] width 6 height 5
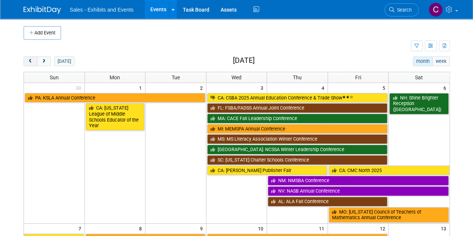
click at [29, 60] on span "prev" at bounding box center [31, 61] width 6 height 5
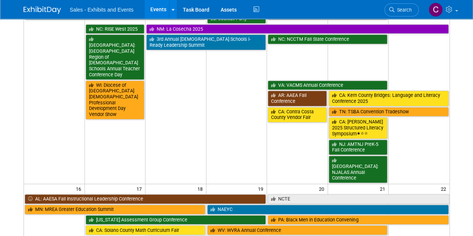
scroll to position [499, 0]
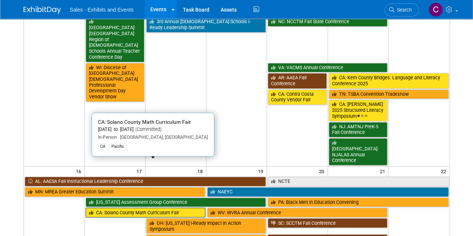
click at [114, 208] on link "CA: Solano County Math Curriculum Fair" at bounding box center [146, 213] width 120 height 10
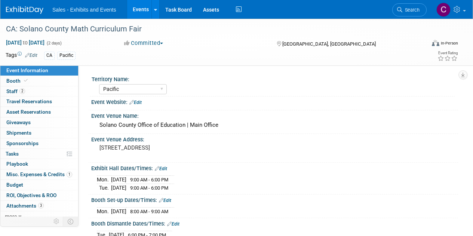
select select "Pacific"
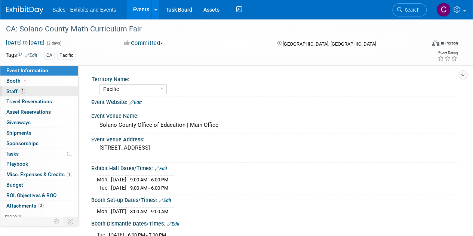
click at [11, 90] on span "Staff 2" at bounding box center [15, 91] width 19 height 6
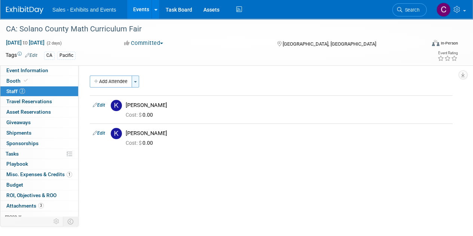
click at [136, 81] on span "button" at bounding box center [135, 81] width 3 height 1
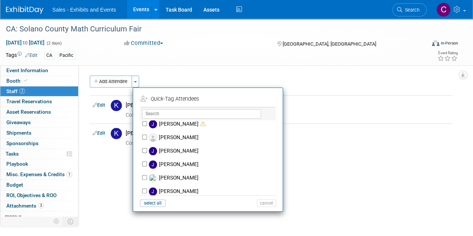
scroll to position [1728, 0]
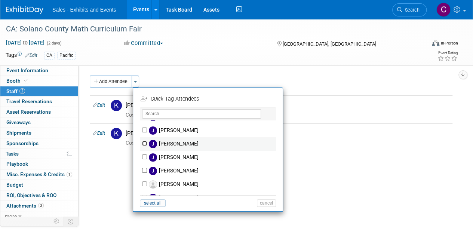
click at [145, 141] on input "Joe Cuprak" at bounding box center [144, 143] width 5 height 5
checkbox input "true"
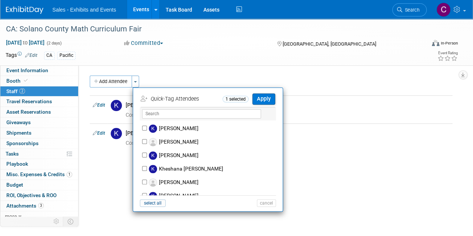
scroll to position [2206, 0]
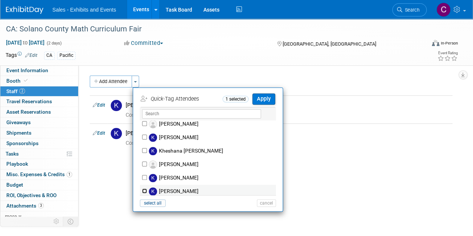
click at [146, 189] on input "Kimberly Altman" at bounding box center [144, 191] width 5 height 5
checkbox input "true"
click at [264, 99] on button "Apply" at bounding box center [264, 99] width 23 height 11
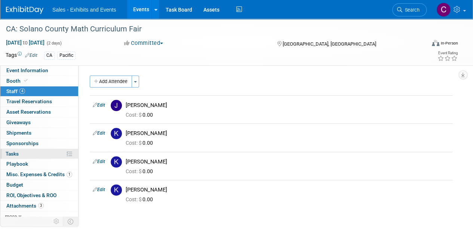
click at [11, 149] on link "0% Tasks 0%" at bounding box center [39, 154] width 78 height 10
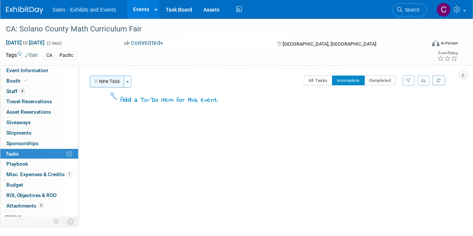
click at [110, 79] on button "New Task" at bounding box center [107, 82] width 34 height 12
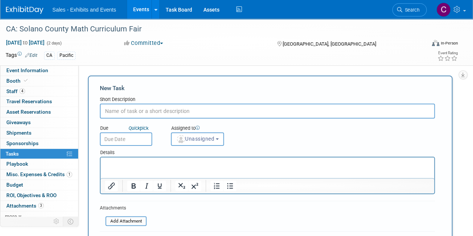
scroll to position [0, 0]
type input "buy fourth lunch ticket"
click at [127, 137] on input "text" at bounding box center [126, 139] width 52 height 13
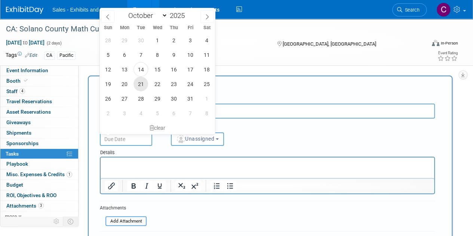
click at [141, 83] on span "21" at bounding box center [141, 84] width 15 height 15
type input "Oct 21, 2025"
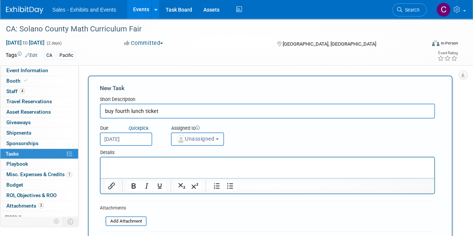
click at [201, 139] on span "Unassigned" at bounding box center [195, 139] width 38 height 6
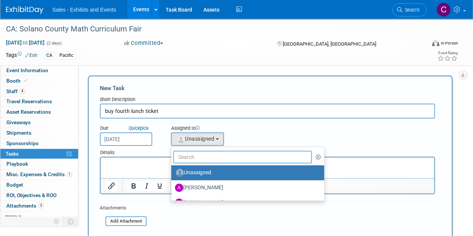
click at [206, 153] on input "text" at bounding box center [242, 157] width 139 height 13
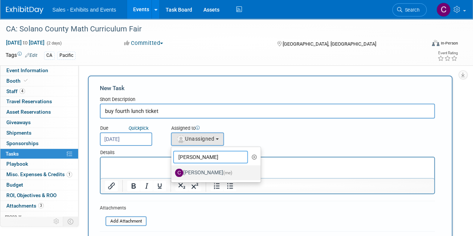
type input "[PERSON_NAME]"
drag, startPoint x: 212, startPoint y: 167, endPoint x: 157, endPoint y: 2, distance: 173.2
click at [212, 167] on label "Christine Lurz (me)" at bounding box center [214, 173] width 78 height 12
click at [173, 170] on input "Christine Lurz (me)" at bounding box center [170, 172] width 5 height 5
select select "a9e3834d-668b-4315-a5d4-069993be606a"
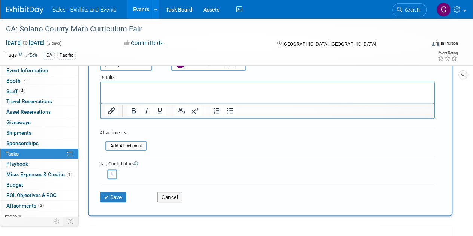
scroll to position [108, 0]
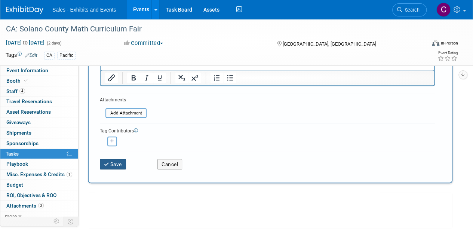
click at [118, 162] on button "Save" at bounding box center [113, 164] width 26 height 10
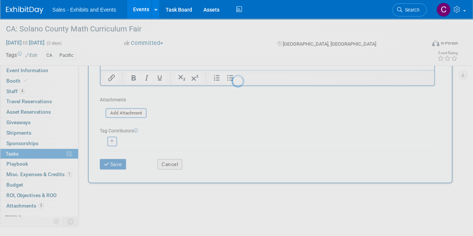
scroll to position [0, 0]
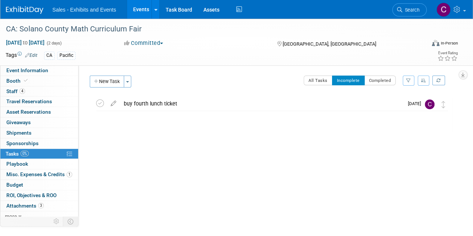
drag, startPoint x: 138, startPoint y: 13, endPoint x: 148, endPoint y: 85, distance: 73.2
click at [138, 13] on link "Events" at bounding box center [140, 9] width 27 height 19
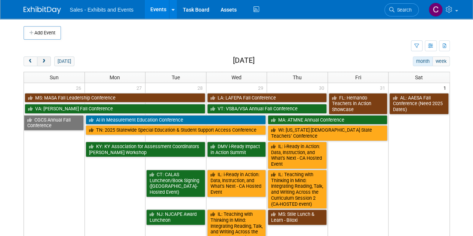
click at [42, 63] on span "next" at bounding box center [44, 61] width 6 height 5
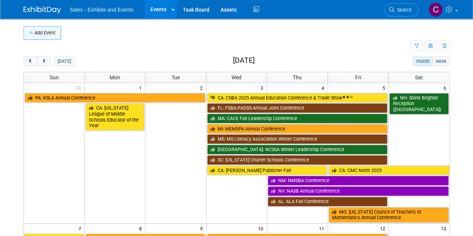
click at [56, 33] on button "Add Event" at bounding box center [42, 32] width 37 height 13
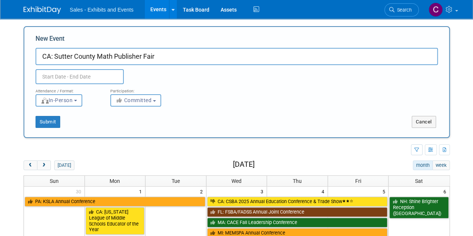
type input "CA: Sutter County Math Publisher Fair"
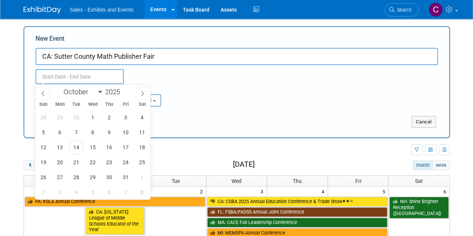
click at [103, 79] on input "text" at bounding box center [80, 76] width 88 height 15
drag, startPoint x: 99, startPoint y: 93, endPoint x: 89, endPoint y: 96, distance: 10.2
click at [99, 93] on select "January February March April May June July August September October November De…" at bounding box center [81, 91] width 43 height 9
select select "11"
click at [60, 87] on select "January February March April May June July August September October November De…" at bounding box center [81, 91] width 43 height 9
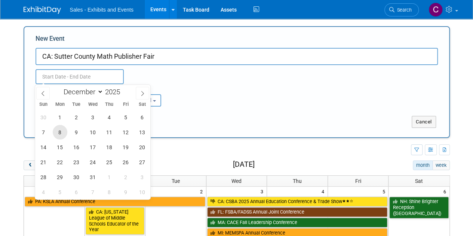
click at [61, 135] on span "8" at bounding box center [60, 132] width 15 height 15
type input "[DATE] to [DATE]"
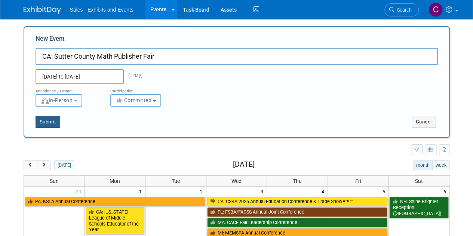
click at [54, 119] on button "Submit" at bounding box center [48, 122] width 25 height 12
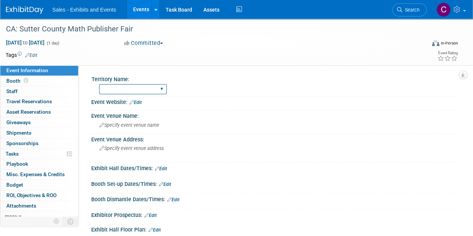
click at [145, 94] on select "Atlantic Southeast Central Southwest Pacific Mountain National Strategic Partne…" at bounding box center [133, 89] width 68 height 10
select select "Pacific"
click at [99, 84] on select "Atlantic Southeast Central Southwest Pacific Mountain National Strategic Partne…" at bounding box center [133, 89] width 68 height 10
click at [31, 56] on link "Edit" at bounding box center [31, 55] width 12 height 5
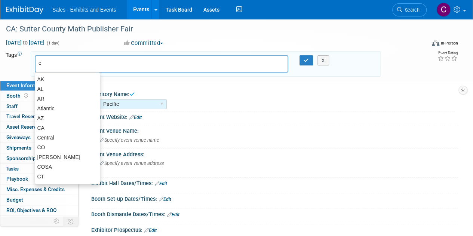
type input "ca"
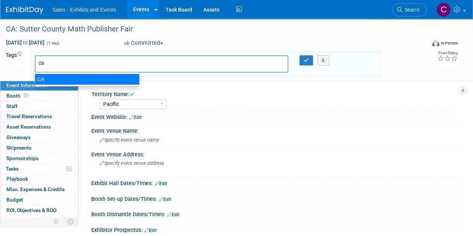
click at [41, 80] on div "CA" at bounding box center [87, 79] width 105 height 10
type input "CA"
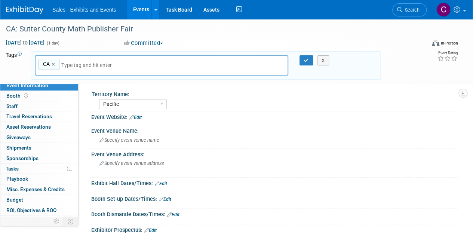
type input "p"
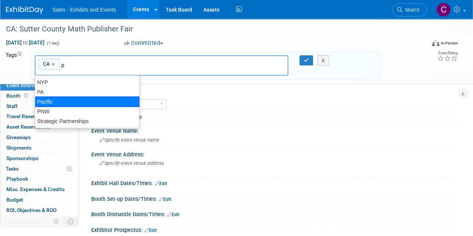
click at [89, 101] on div "Pacific" at bounding box center [87, 102] width 105 height 10
type input "CA, [GEOGRAPHIC_DATA]"
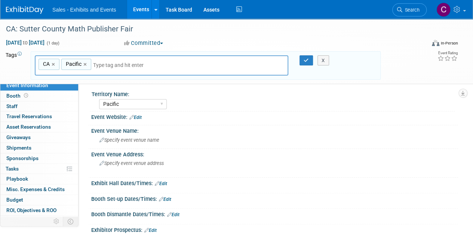
click at [310, 59] on div "X" at bounding box center [325, 60] width 30 height 10
click at [307, 61] on icon "button" at bounding box center [306, 60] width 5 height 5
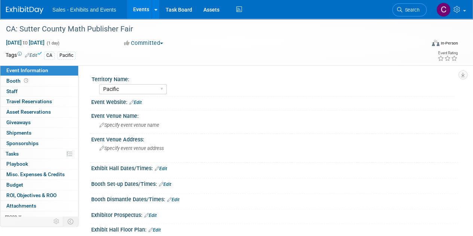
scroll to position [103, 0]
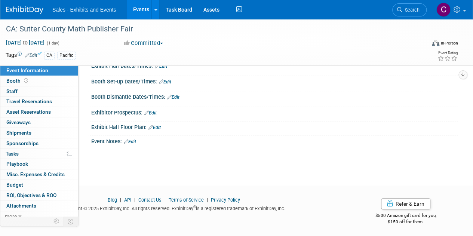
click at [135, 139] on link "Edit" at bounding box center [130, 141] width 12 height 5
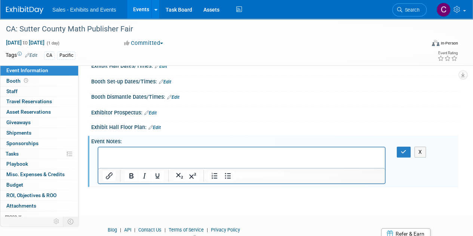
scroll to position [0, 0]
drag, startPoint x: 128, startPoint y: 161, endPoint x: 118, endPoint y: 160, distance: 9.8
click at [118, 158] on html at bounding box center [241, 152] width 287 height 10
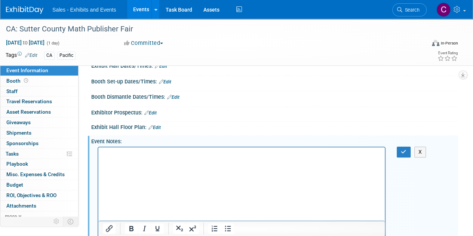
scroll to position [121, 0]
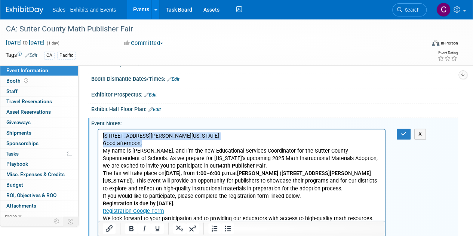
drag, startPoint x: 103, startPoint y: 134, endPoint x: 143, endPoint y: 142, distance: 41.3
click at [143, 142] on body "1895 Lassen Blvd., Yuba City, California, 95993 Good afternoon, My name is Tani…" at bounding box center [242, 177] width 279 height 90
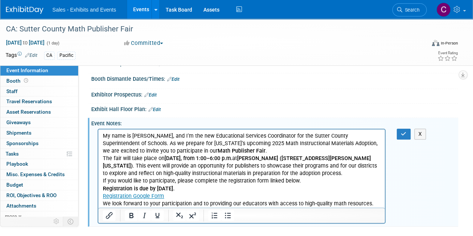
click at [225, 148] on p "My name is Tania Martinez, and I’m the new Educational Services Coordinator for…" at bounding box center [242, 143] width 278 height 22
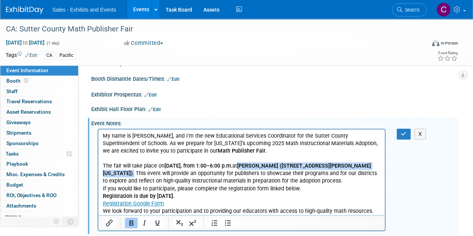
drag, startPoint x: 275, startPoint y: 166, endPoint x: 158, endPoint y: 175, distance: 117.9
click at [158, 175] on p "The fair will take place on Monday, December 8, from 1:00–6:00 p.m. at Boyd Hal…" at bounding box center [242, 173] width 278 height 22
copy p "Boyd Hall (1895 Lassen Blvd., Yuba City, California, 95993) ."
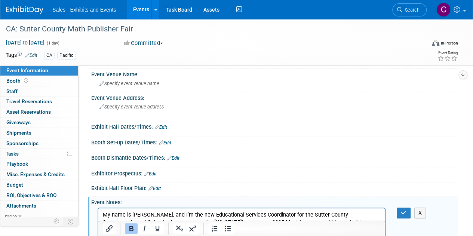
scroll to position [40, 0]
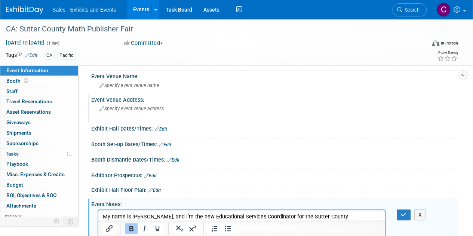
click at [115, 116] on div "Specify event venue address" at bounding box center [168, 111] width 142 height 17
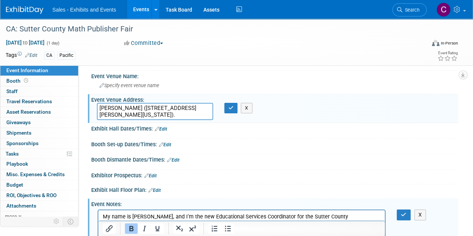
click at [128, 105] on textarea "Boyd Hall (1895 Lassen Blvd., Yuba City, California, 95993)." at bounding box center [155, 111] width 116 height 17
drag, startPoint x: 127, startPoint y: 107, endPoint x: 73, endPoint y: 107, distance: 53.9
click at [73, 107] on div "Event Information Event Info Booth Booth 0 Staff 0 Staff 0 Travel Reservations …" at bounding box center [236, 147] width 473 height 336
click at [158, 112] on textarea "1895 Lassen Blvd., Yuba City, California, 95993)." at bounding box center [155, 111] width 116 height 17
type textarea "1895 Lassen Blvd., Yuba City, California, 95993"
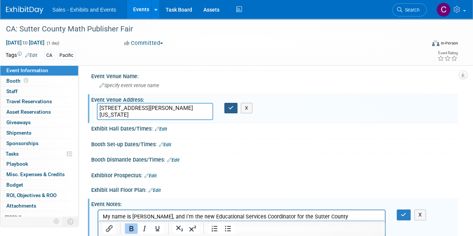
click at [230, 109] on icon "button" at bounding box center [231, 108] width 5 height 5
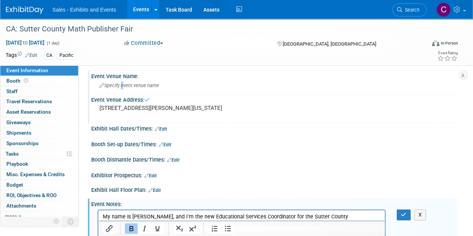
drag, startPoint x: 142, startPoint y: 86, endPoint x: 121, endPoint y: 81, distance: 21.1
click at [121, 81] on div "Specify event venue name" at bounding box center [275, 86] width 356 height 12
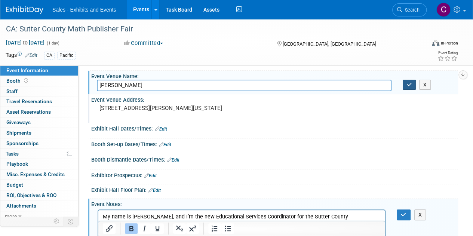
type input "Boyd Hall"
click at [405, 80] on button "button" at bounding box center [409, 85] width 13 height 10
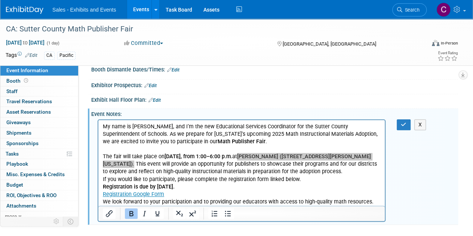
scroll to position [128, 0]
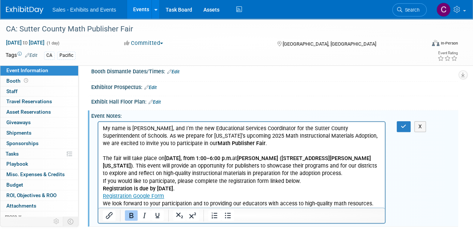
click at [104, 125] on p "My name is Tania Martinez, and I’m the new Educational Services Coordinator for…" at bounding box center [242, 136] width 278 height 22
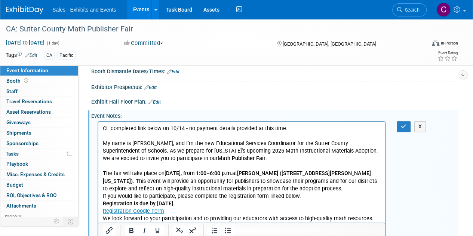
click at [112, 134] on p "Rich Text Area. Press ALT-0 for help." at bounding box center [242, 135] width 278 height 7
click at [192, 125] on p "CL completed link below on 10/14 - no payment details provided at this time." at bounding box center [242, 128] width 278 height 7
click at [400, 126] on button "button" at bounding box center [404, 126] width 14 height 11
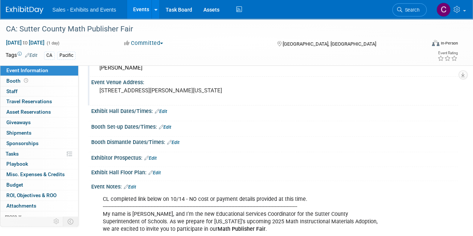
scroll to position [57, 0]
click at [164, 111] on link "Edit" at bounding box center [161, 111] width 12 height 5
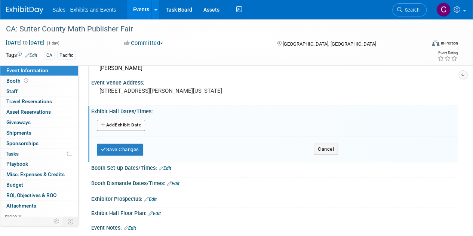
click at [125, 123] on button "Add Another Exhibit Date" at bounding box center [121, 125] width 48 height 11
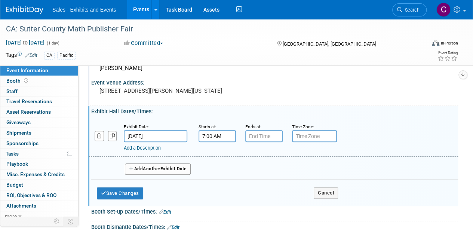
click at [210, 137] on input "7:00 AM" at bounding box center [217, 136] width 37 height 12
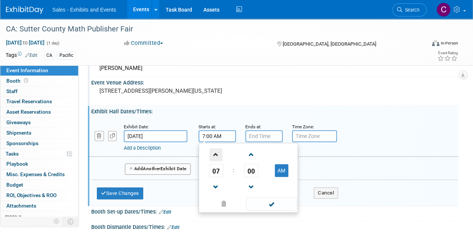
click at [215, 155] on span at bounding box center [216, 154] width 13 height 13
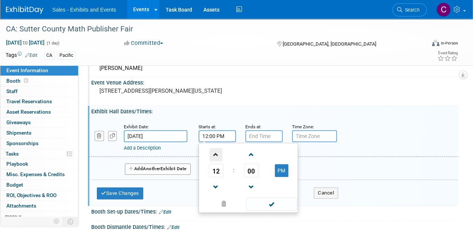
click at [215, 155] on span at bounding box center [216, 154] width 13 height 13
type input "1:00 PM"
drag, startPoint x: 275, startPoint y: 204, endPoint x: 269, endPoint y: 180, distance: 24.4
click at [275, 204] on span at bounding box center [271, 204] width 51 height 13
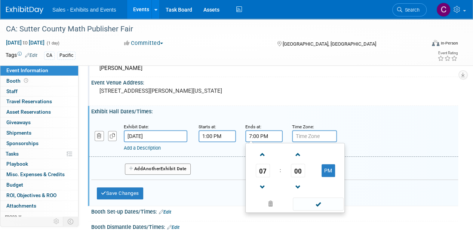
click at [264, 139] on input "7:00 PM" at bounding box center [264, 136] width 37 height 12
click at [267, 190] on span at bounding box center [262, 187] width 13 height 13
type input "6:00 PM"
drag, startPoint x: 329, startPoint y: 208, endPoint x: 141, endPoint y: 195, distance: 187.6
click at [328, 208] on span at bounding box center [318, 204] width 51 height 13
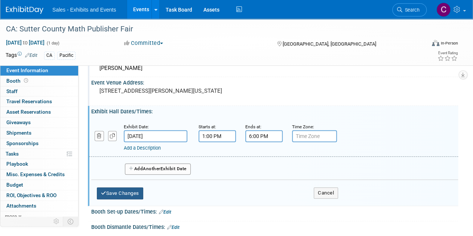
click at [143, 194] on button "Save Changes" at bounding box center [120, 194] width 46 height 12
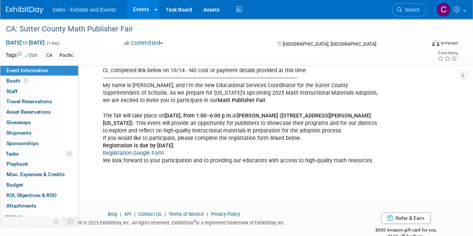
scroll to position [208, 0]
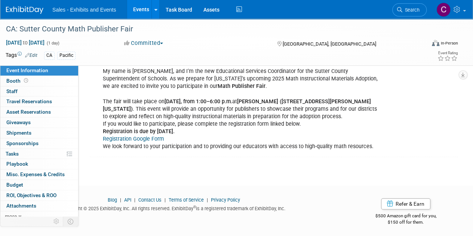
click at [316, 122] on div "CL completed link below on 10/14 - NO cost or payment details provided at this …" at bounding box center [242, 101] width 288 height 105
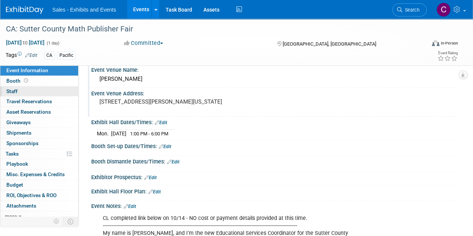
click at [18, 91] on link "0 Staff 0" at bounding box center [39, 91] width 78 height 10
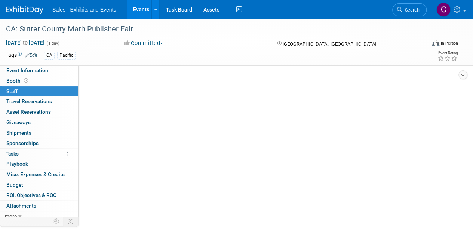
scroll to position [0, 0]
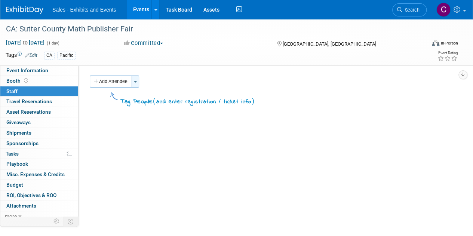
click at [133, 80] on button "Toggle Dropdown" at bounding box center [135, 82] width 7 height 12
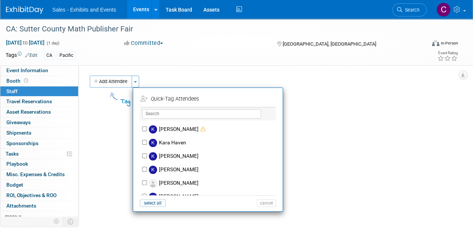
scroll to position [1925, 0]
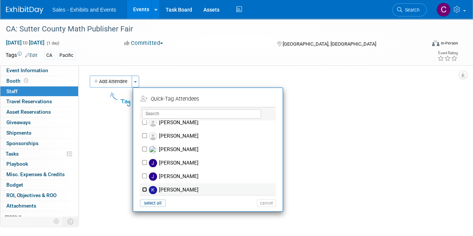
click at [144, 187] on input "[PERSON_NAME]" at bounding box center [144, 189] width 5 height 5
checkbox input "true"
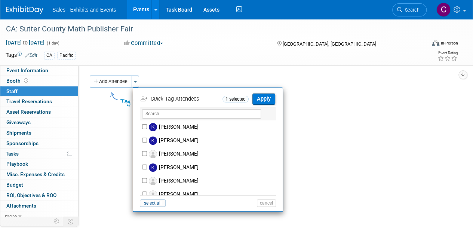
scroll to position [2013, 0]
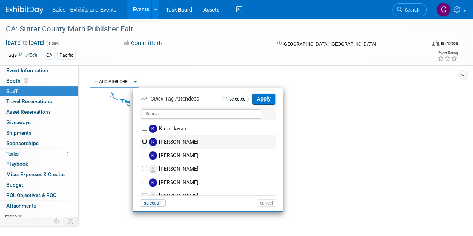
click at [145, 139] on input "[PERSON_NAME]" at bounding box center [144, 141] width 5 height 5
checkbox input "true"
click at [272, 98] on button "Apply" at bounding box center [264, 99] width 23 height 11
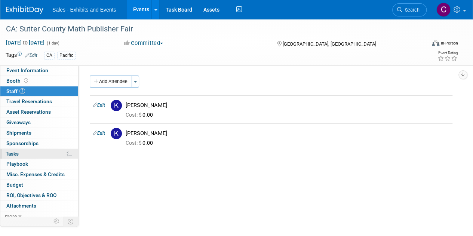
click at [17, 157] on link "0% Tasks 0%" at bounding box center [39, 154] width 78 height 10
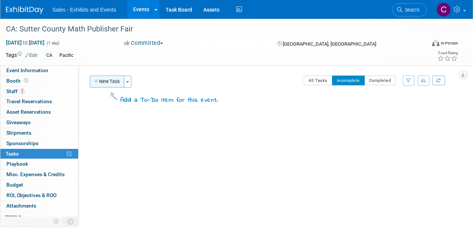
click at [105, 86] on button "New Task" at bounding box center [107, 82] width 34 height 12
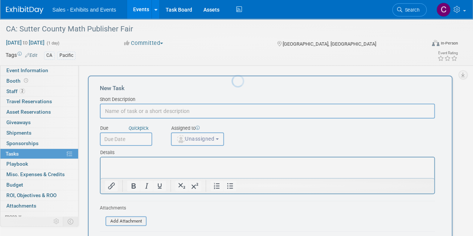
scroll to position [0, 0]
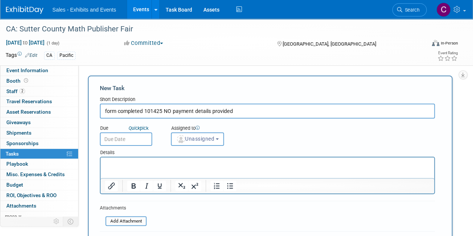
type input "form completed 101425 NO payment details provided"
click at [132, 143] on input "text" at bounding box center [126, 139] width 52 height 13
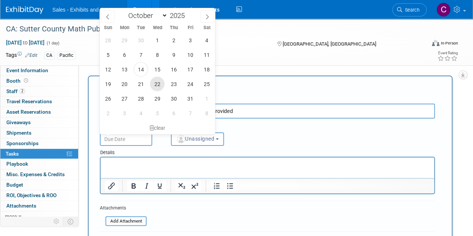
click at [156, 86] on span "22" at bounding box center [157, 84] width 15 height 15
type input "Oct 22, 2025"
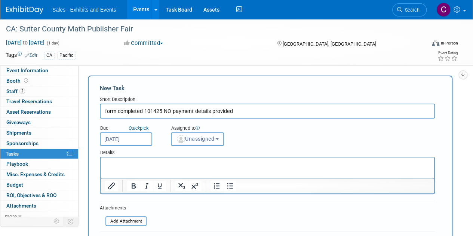
click at [183, 140] on img "button" at bounding box center [181, 139] width 8 height 8
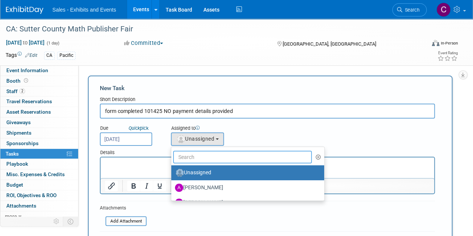
click at [212, 153] on input "text" at bounding box center [242, 157] width 139 height 13
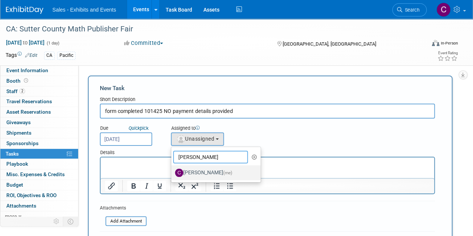
type input "christine"
drag, startPoint x: 213, startPoint y: 171, endPoint x: 126, endPoint y: 8, distance: 184.9
click at [213, 171] on label "Christine Lurz (me)" at bounding box center [214, 173] width 78 height 12
click at [173, 171] on input "Christine Lurz (me)" at bounding box center [170, 172] width 5 height 5
select select "a9e3834d-668b-4315-a5d4-069993be606a"
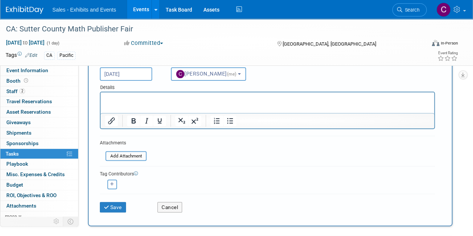
scroll to position [76, 0]
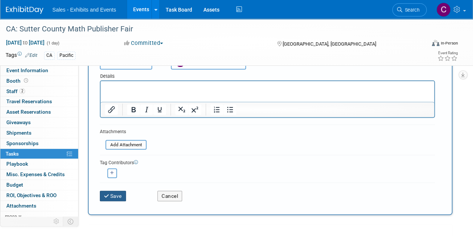
click at [114, 195] on button "Save" at bounding box center [113, 196] width 26 height 10
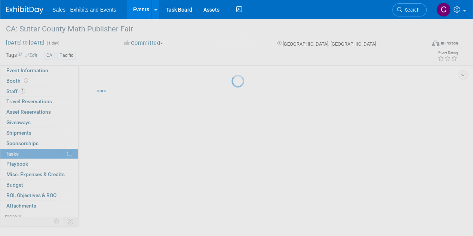
scroll to position [0, 0]
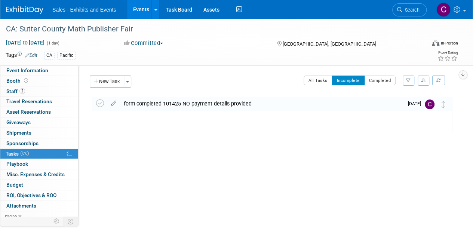
click at [139, 12] on link "Events" at bounding box center [140, 9] width 27 height 19
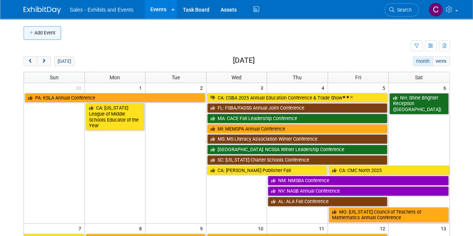
click at [42, 31] on button "Add Event" at bounding box center [42, 32] width 37 height 13
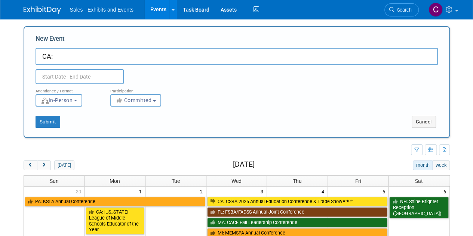
type input "CA:"
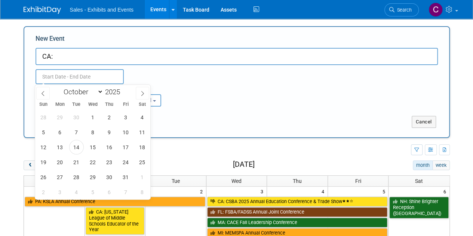
click at [64, 73] on input "text" at bounding box center [80, 76] width 88 height 15
click at [89, 94] on select "January February March April May June July August September October November De…" at bounding box center [81, 91] width 43 height 9
select select "0"
click at [60, 87] on select "January February March April May June July August September October November De…" at bounding box center [81, 91] width 43 height 9
click at [61, 163] on span "20" at bounding box center [60, 162] width 15 height 15
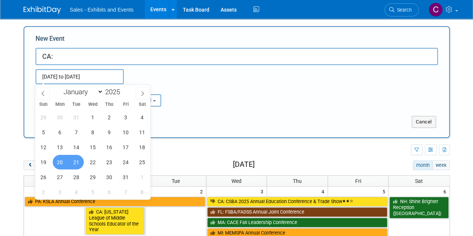
click at [69, 162] on div "29 30 31 1 2 3 4 5 6 7 8 9 10 11 12 13 14 15 16 17 18 19 20 21 22 23 24 25 26 2…" at bounding box center [92, 155] width 115 height 90
click at [74, 161] on span "21" at bounding box center [76, 162] width 15 height 15
type input "[DATE] to [DATE]"
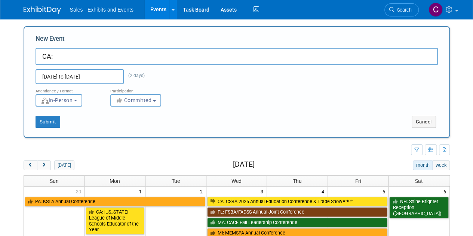
click at [102, 57] on input "CA:" at bounding box center [237, 56] width 403 height 17
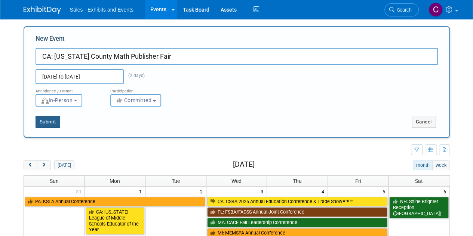
type input "CA: [US_STATE] County Math Publisher Fair"
click at [54, 118] on button "Submit" at bounding box center [48, 122] width 25 height 12
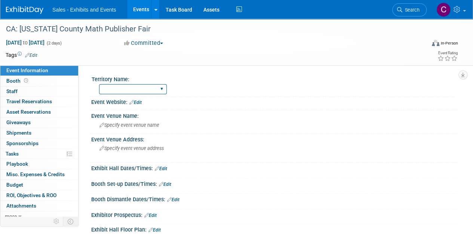
click at [124, 84] on select "Atlantic Southeast Central Southwest Pacific Mountain National Strategic Partne…" at bounding box center [133, 89] width 68 height 10
select select "Pacific"
click at [99, 84] on select "Atlantic Southeast Central Southwest Pacific Mountain National Strategic Partne…" at bounding box center [133, 89] width 68 height 10
click at [39, 52] on td at bounding box center [209, 54] width 344 height 7
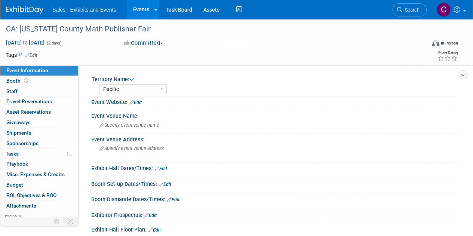
click at [34, 53] on link "Edit" at bounding box center [31, 55] width 12 height 5
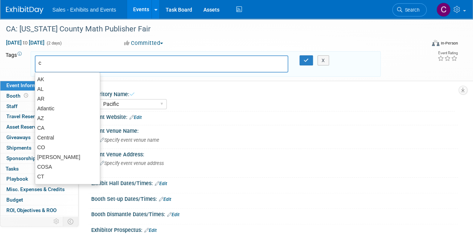
type input "ca"
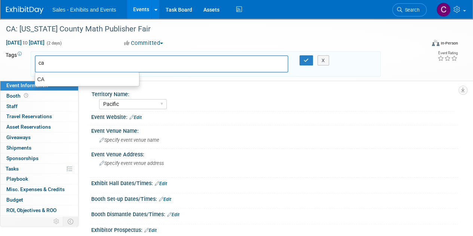
click at [46, 74] on ul "CA" at bounding box center [87, 79] width 105 height 14
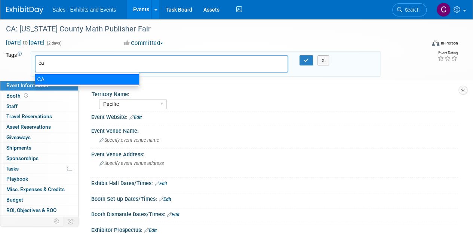
click at [54, 81] on div "CA" at bounding box center [87, 79] width 105 height 10
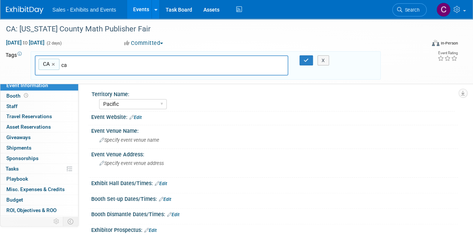
type input "CA"
type input "p"
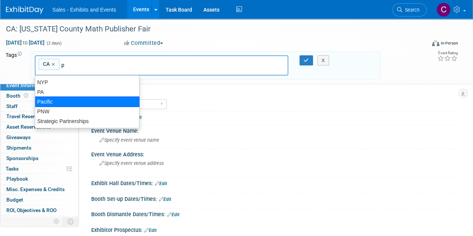
click at [54, 103] on div "Pacific" at bounding box center [87, 102] width 105 height 10
type input "CA, Pacific"
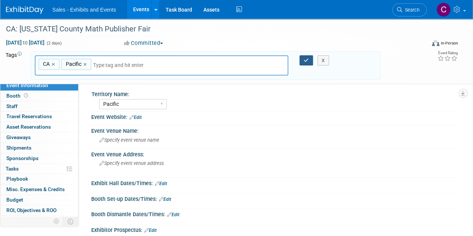
click at [305, 61] on icon "button" at bounding box center [306, 60] width 5 height 5
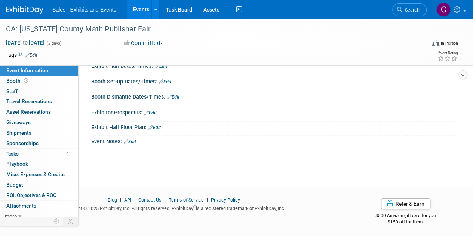
scroll to position [91, 0]
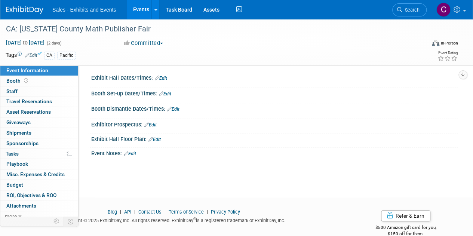
click at [136, 152] on link "Edit" at bounding box center [130, 153] width 12 height 5
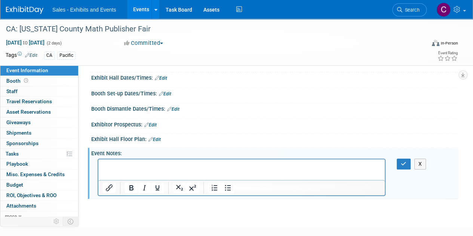
scroll to position [98, 0]
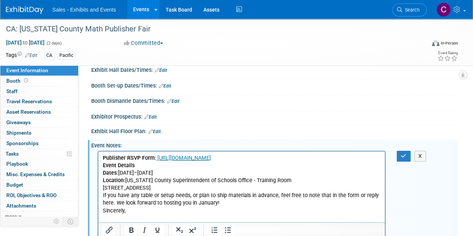
click at [138, 182] on p "Event Details Dates: January 20–21, 2026 Location: Nevada County Superintendent…" at bounding box center [242, 177] width 278 height 30
drag, startPoint x: 138, startPoint y: 182, endPoint x: 191, endPoint y: 185, distance: 53.6
click at [191, 185] on p "Event Details Dates: January 20–21, 2026 Location: Nevada County Superintendent…" at bounding box center [242, 177] width 278 height 30
copy p "Nevada County Superintendent of Schools Office - Training Room 380 Crown Point …"
click at [403, 153] on icon "button" at bounding box center [404, 155] width 6 height 5
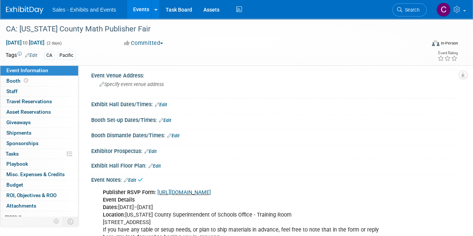
scroll to position [33, 0]
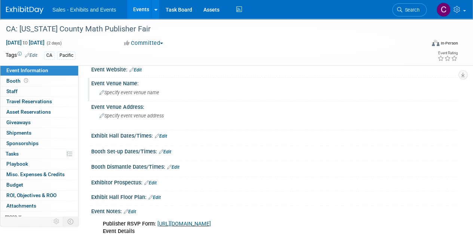
click at [150, 91] on span "Specify event venue name" at bounding box center [130, 93] width 60 height 6
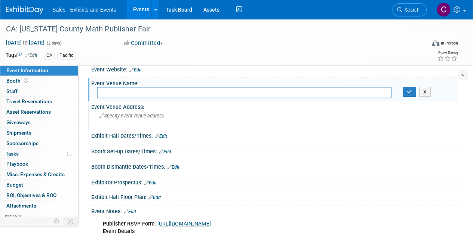
drag, startPoint x: 150, startPoint y: 91, endPoint x: 116, endPoint y: 117, distance: 42.7
click at [116, 117] on span "Specify event venue address" at bounding box center [132, 116] width 64 height 6
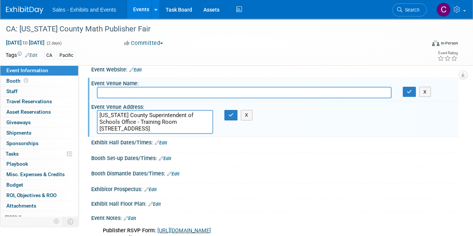
click at [110, 114] on textarea "Nevada County Superintendent of Schools Office - Training Room 380 Crown Point …" at bounding box center [155, 122] width 116 height 24
drag, startPoint x: 110, startPoint y: 114, endPoint x: 153, endPoint y: 119, distance: 42.6
click at [153, 119] on textarea "Nevada County Superintendent of Schools Office - Training Room 380 Crown Point …" at bounding box center [155, 122] width 116 height 24
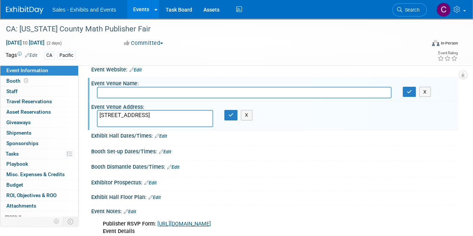
type textarea "380 Crown Point Circle, Grass Valley, CA"
click at [124, 92] on input "text" at bounding box center [244, 93] width 295 height 12
paste input "Nevada County Superintendent of Schools Office - Training Room"
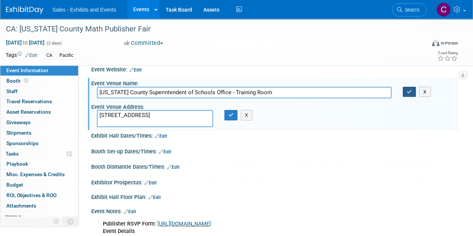
type input "Nevada County Superintendent of Schools Office - Training Room"
click at [409, 89] on icon "button" at bounding box center [409, 91] width 5 height 5
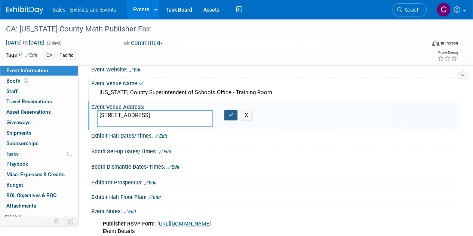
click at [233, 116] on icon "button" at bounding box center [231, 115] width 5 height 5
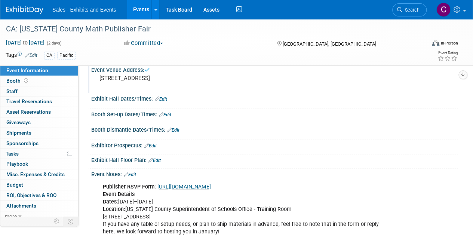
scroll to position [74, 0]
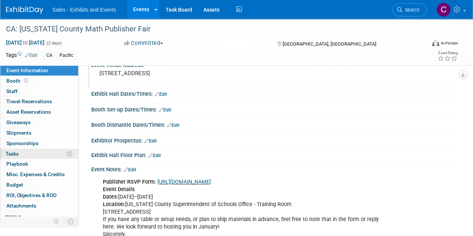
click at [15, 155] on span "Tasks 0%" at bounding box center [12, 154] width 13 height 6
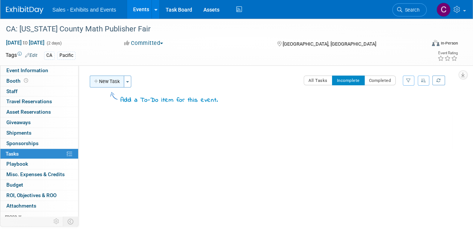
click at [120, 86] on button "New Task" at bounding box center [107, 82] width 34 height 12
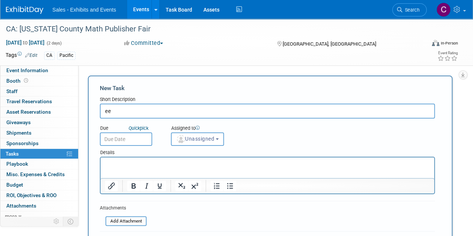
type input "e"
type input "need details to complete form & payment details"
click at [119, 142] on input "text" at bounding box center [126, 139] width 52 height 13
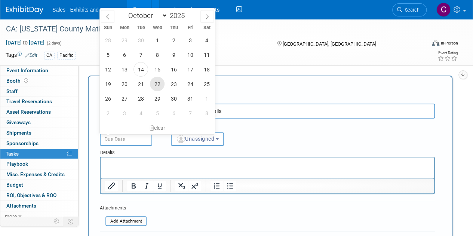
click at [155, 85] on span "22" at bounding box center [157, 84] width 15 height 15
type input "Oct 22, 2025"
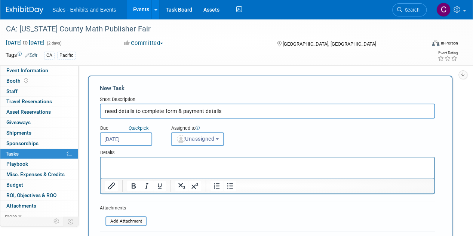
click at [190, 142] on button "Unassigned" at bounding box center [197, 139] width 53 height 13
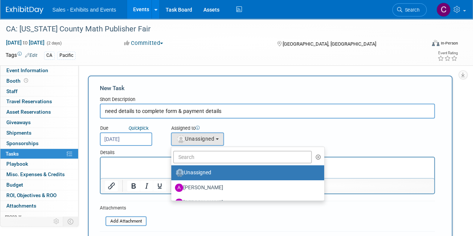
click at [200, 164] on ul "Unassigned Albert Martinez Ale Gonzalez Alexandra Horne Alianna Ortu Alice Shir…" at bounding box center [248, 174] width 154 height 54
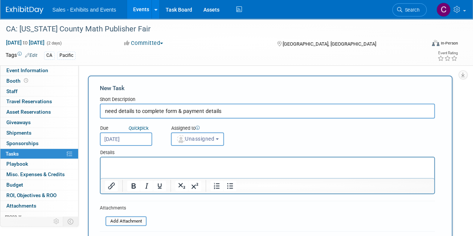
click at [199, 148] on div "Details" at bounding box center [267, 151] width 335 height 11
click at [199, 142] on button "Unassigned" at bounding box center [197, 139] width 53 height 13
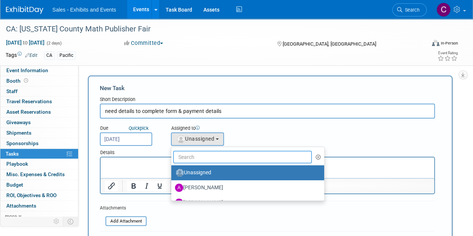
click at [201, 154] on input "text" at bounding box center [242, 157] width 139 height 13
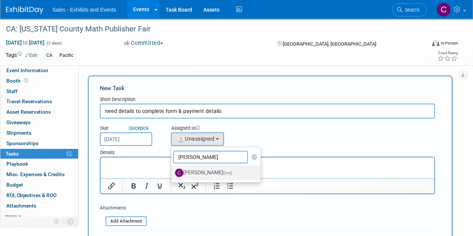
type input "christine"
click at [216, 174] on label "Christine Lurz (me)" at bounding box center [214, 173] width 78 height 12
click at [173, 174] on input "Christine Lurz (me)" at bounding box center [170, 172] width 5 height 5
select select "a9e3834d-668b-4315-a5d4-069993be606a"
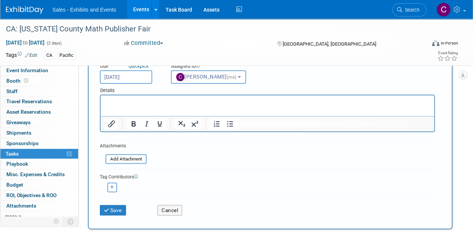
scroll to position [77, 0]
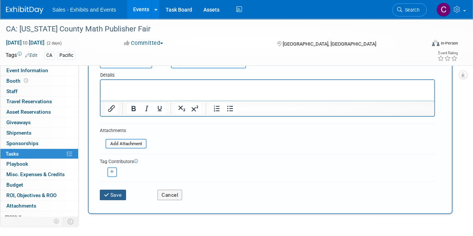
click at [118, 197] on button "Save" at bounding box center [113, 195] width 26 height 10
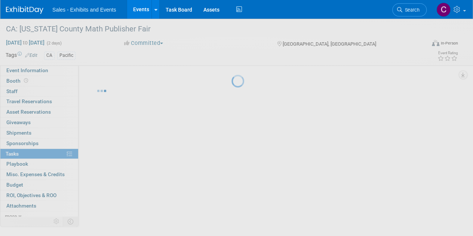
scroll to position [0, 0]
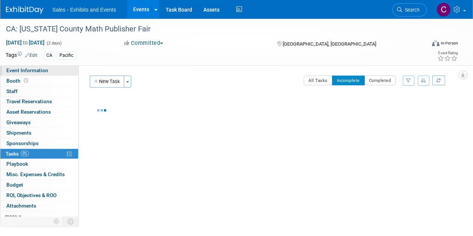
click at [23, 68] on span "Event Information" at bounding box center [27, 70] width 42 height 6
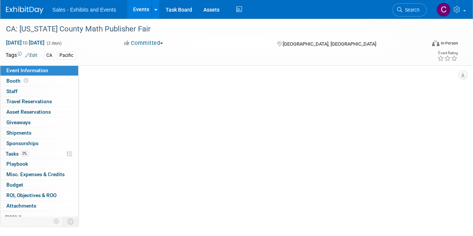
select select "Pacific"
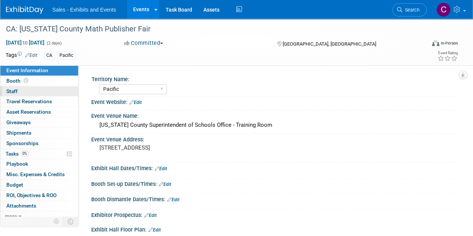
click at [13, 95] on link "0 Staff 0" at bounding box center [39, 91] width 78 height 10
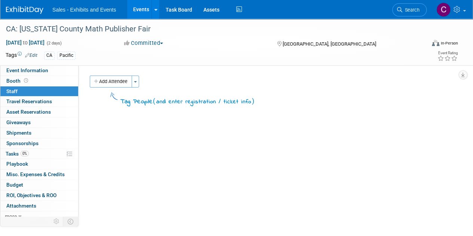
click at [140, 84] on div "Add Attendee Toggle Dropdown Quick -Tag Attendees Apply" at bounding box center [271, 82] width 363 height 12
click at [136, 79] on button "Toggle Dropdown" at bounding box center [135, 82] width 7 height 12
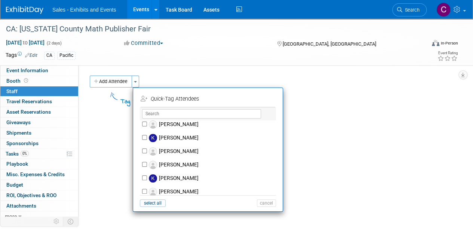
scroll to position [1999, 0]
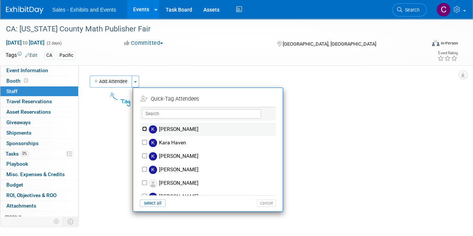
click at [145, 127] on input "[PERSON_NAME]" at bounding box center [144, 129] width 5 height 5
checkbox input "true"
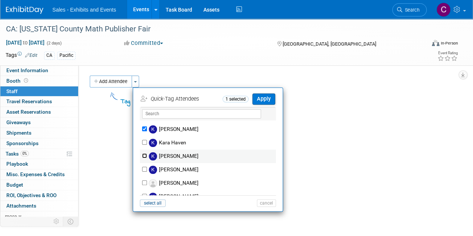
click at [145, 153] on input "[PERSON_NAME]" at bounding box center [144, 155] width 5 height 5
checkbox input "true"
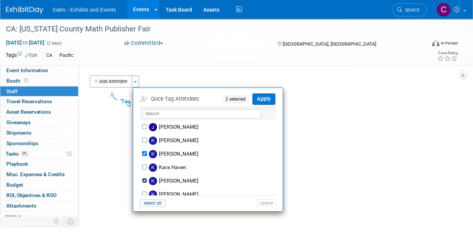
scroll to position [1969, 0]
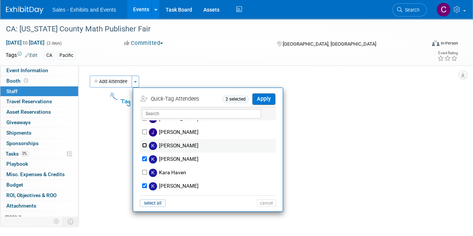
click at [146, 143] on input "[PERSON_NAME]" at bounding box center [144, 145] width 5 height 5
checkbox input "true"
click at [264, 97] on button "Apply" at bounding box center [264, 99] width 23 height 11
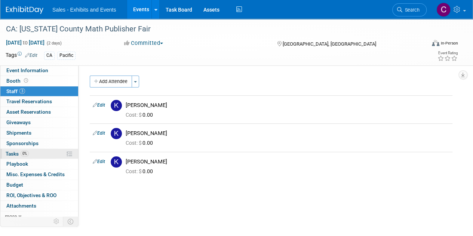
click at [14, 155] on span "Tasks 0%" at bounding box center [17, 154] width 23 height 6
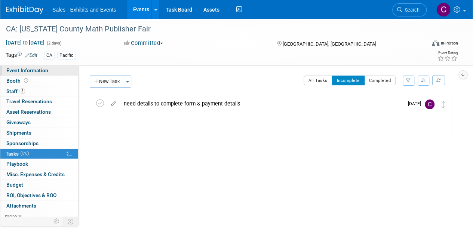
click at [28, 74] on link "Event Information" at bounding box center [39, 71] width 78 height 10
select select "Pacific"
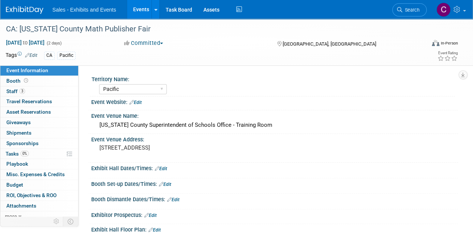
click at [138, 8] on link "Events" at bounding box center [140, 9] width 27 height 19
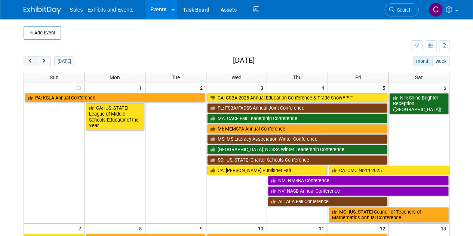
click at [27, 57] on button "prev" at bounding box center [31, 62] width 14 height 10
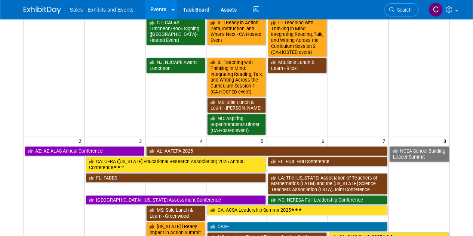
scroll to position [163, 0]
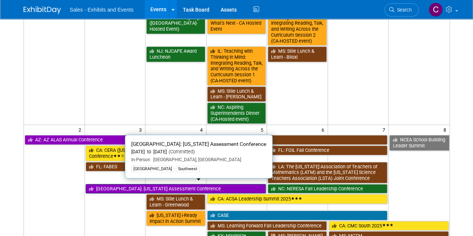
click at [116, 186] on link "[GEOGRAPHIC_DATA]: [US_STATE] Assessment Conference" at bounding box center [176, 189] width 181 height 10
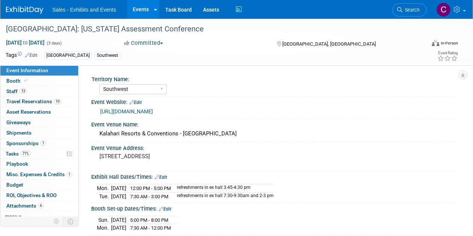
select select "Southwest"
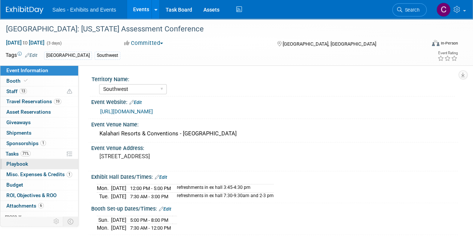
click at [9, 164] on span "Playbook 0" at bounding box center [17, 164] width 22 height 6
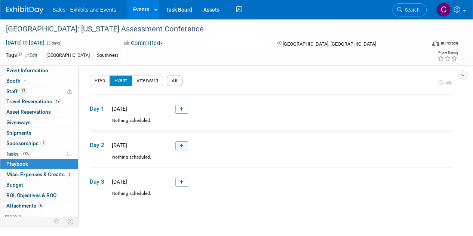
click at [185, 142] on link at bounding box center [182, 145] width 13 height 9
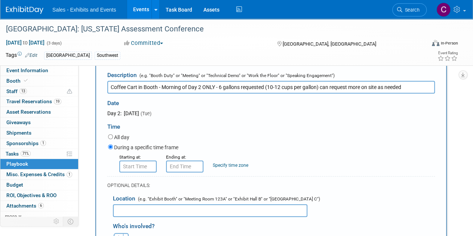
scroll to position [108, 0]
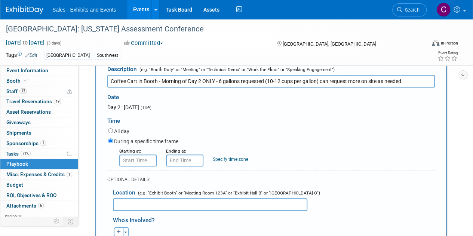
type input "Coffee Cart in Booth - Morning of Day 2 ONLY - 6 gallons requested (10-12 cups …"
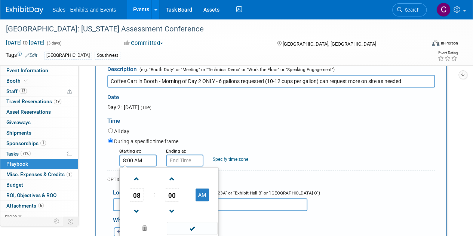
click at [134, 158] on input "8:00 AM" at bounding box center [137, 161] width 37 height 12
click at [140, 207] on span at bounding box center [136, 211] width 13 height 13
click at [172, 192] on span "00" at bounding box center [172, 194] width 14 height 13
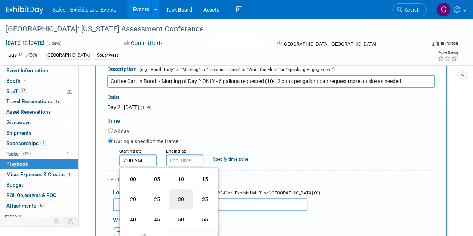
click at [180, 202] on td "30" at bounding box center [181, 199] width 24 height 20
type input "7:30 AM"
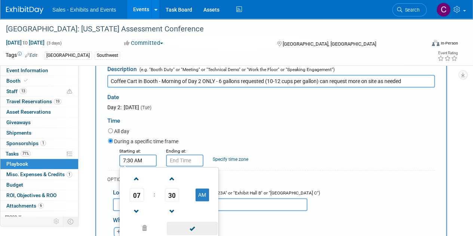
click at [198, 229] on span at bounding box center [192, 228] width 51 height 13
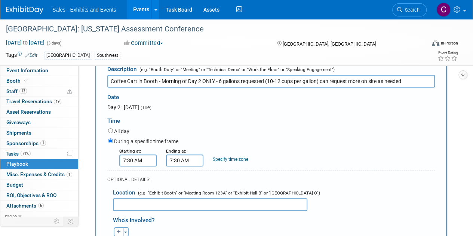
click at [184, 160] on input "7:30 AM" at bounding box center [184, 161] width 37 height 12
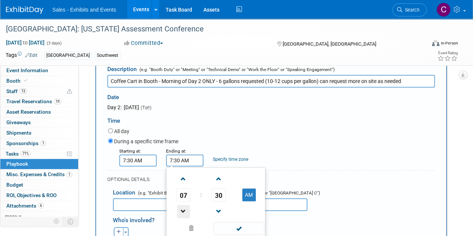
click at [187, 213] on span at bounding box center [183, 211] width 13 height 13
click at [220, 190] on table "03 : 30 AM" at bounding box center [216, 195] width 96 height 52
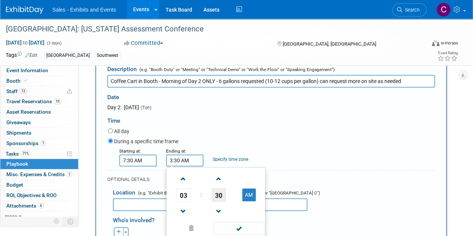
click at [219, 193] on span "30" at bounding box center [219, 194] width 14 height 13
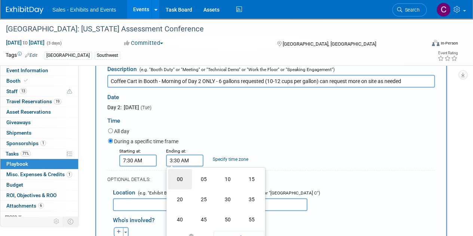
click at [175, 182] on td "00" at bounding box center [180, 179] width 24 height 20
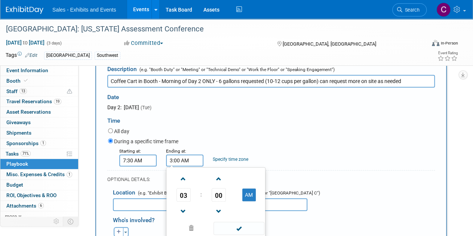
click at [264, 195] on div "03 : 00 AM 12 01 02 03 04 05 06 07 08 09 10 11 00 05 10 15 20 25 30 35 40 45 50…" at bounding box center [216, 202] width 100 height 70
click at [242, 230] on span at bounding box center [239, 228] width 51 height 13
click at [195, 161] on input "3:00 AM" at bounding box center [184, 161] width 37 height 12
click at [250, 194] on button "AM" at bounding box center [249, 195] width 13 height 13
type input "3:00 PM"
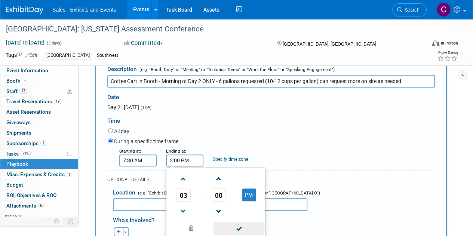
click at [245, 226] on span at bounding box center [239, 228] width 51 height 13
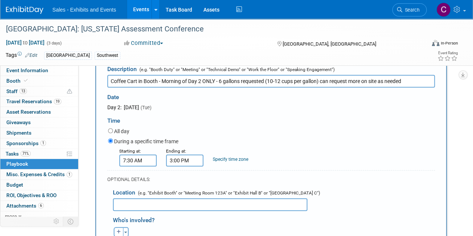
click at [172, 201] on input "text" at bounding box center [210, 204] width 195 height 13
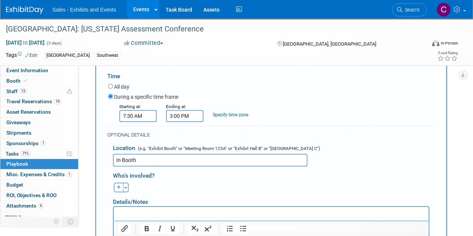
scroll to position [152, 0]
type input "In Booth"
click at [184, 115] on input "3:00 PM" at bounding box center [184, 116] width 37 height 12
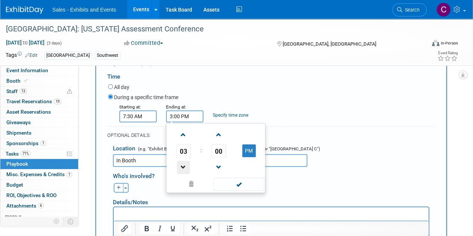
click at [189, 166] on span at bounding box center [183, 167] width 13 height 13
type input "12:00 PM"
click at [237, 181] on span at bounding box center [239, 184] width 51 height 13
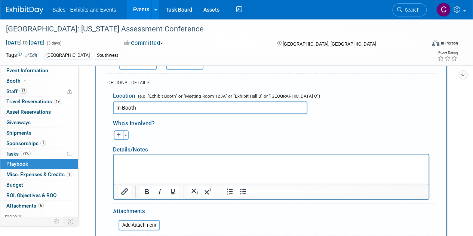
scroll to position [268, 0]
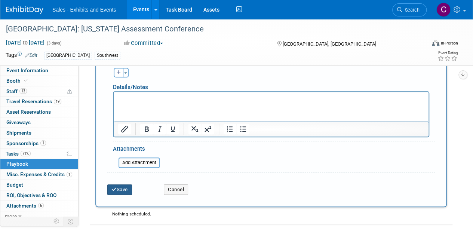
click at [120, 189] on button "Save" at bounding box center [119, 190] width 25 height 10
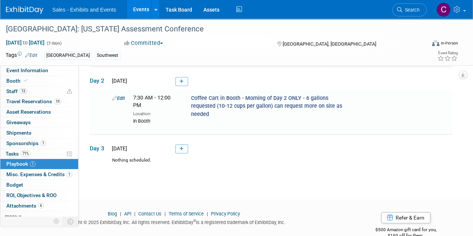
scroll to position [60, 0]
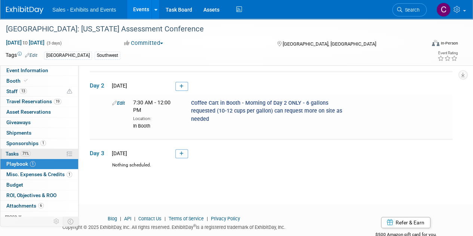
click at [13, 149] on link "71% Tasks 71%" at bounding box center [39, 154] width 78 height 10
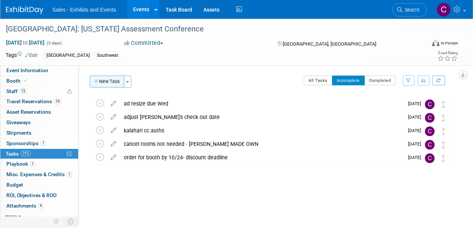
click at [108, 85] on button "New Task" at bounding box center [107, 82] width 34 height 12
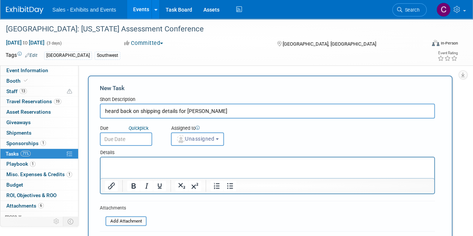
click at [185, 110] on input "heard back on shipping details for [PERSON_NAME]" at bounding box center [267, 111] width 335 height 15
type input "heard back on shipping details for filming in suite / [PERSON_NAME]"
click at [128, 135] on input "text" at bounding box center [126, 139] width 52 height 13
click at [183, 144] on button "Unassigned" at bounding box center [197, 139] width 53 height 13
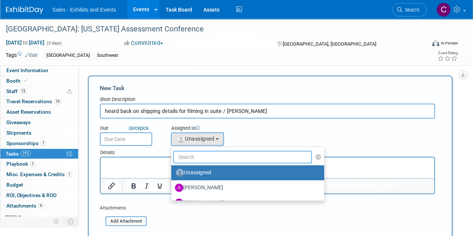
click at [192, 161] on input "text" at bounding box center [242, 157] width 139 height 13
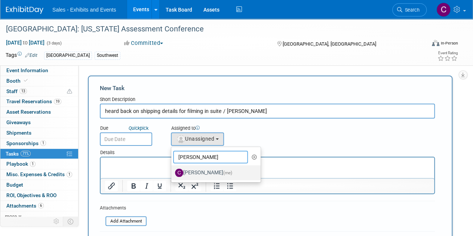
type input "[PERSON_NAME]"
click at [201, 171] on label "[PERSON_NAME] (me)" at bounding box center [214, 173] width 78 height 12
click at [173, 171] on input "[PERSON_NAME] (me)" at bounding box center [170, 172] width 5 height 5
select select "a9e3834d-668b-4315-a5d4-069993be606a"
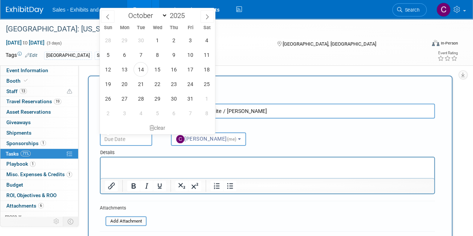
click at [144, 140] on input "text" at bounding box center [126, 139] width 52 height 13
click at [143, 85] on span "21" at bounding box center [141, 84] width 15 height 15
type input "[DATE]"
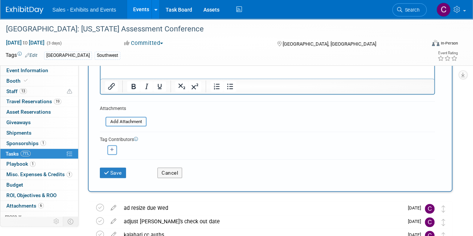
scroll to position [164, 0]
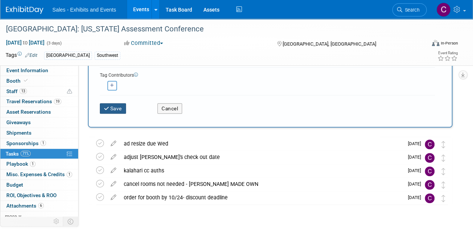
click at [121, 107] on button "Save" at bounding box center [113, 108] width 26 height 10
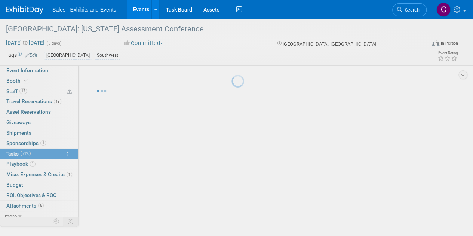
scroll to position [0, 0]
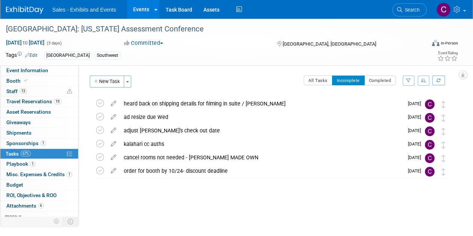
click at [143, 12] on link "Events" at bounding box center [140, 9] width 27 height 19
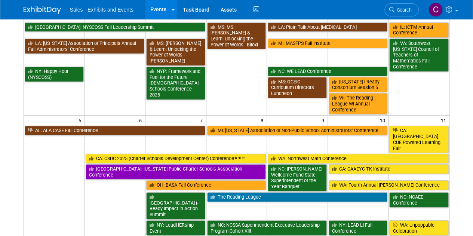
scroll to position [143, 0]
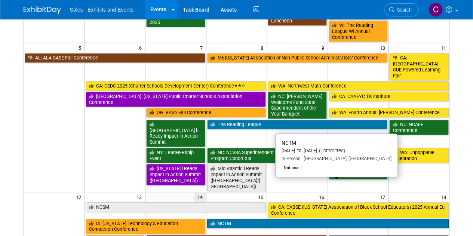
click at [228, 219] on link "NCTM" at bounding box center [328, 224] width 242 height 10
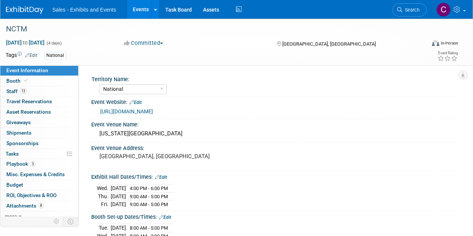
select select "National"
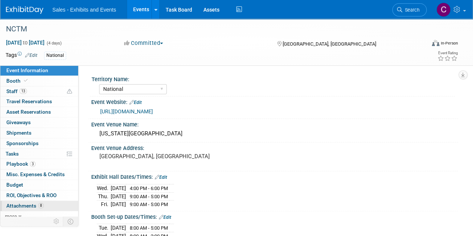
click at [30, 203] on span "Attachments 8" at bounding box center [24, 206] width 37 height 6
